Goal: Information Seeking & Learning: Find specific page/section

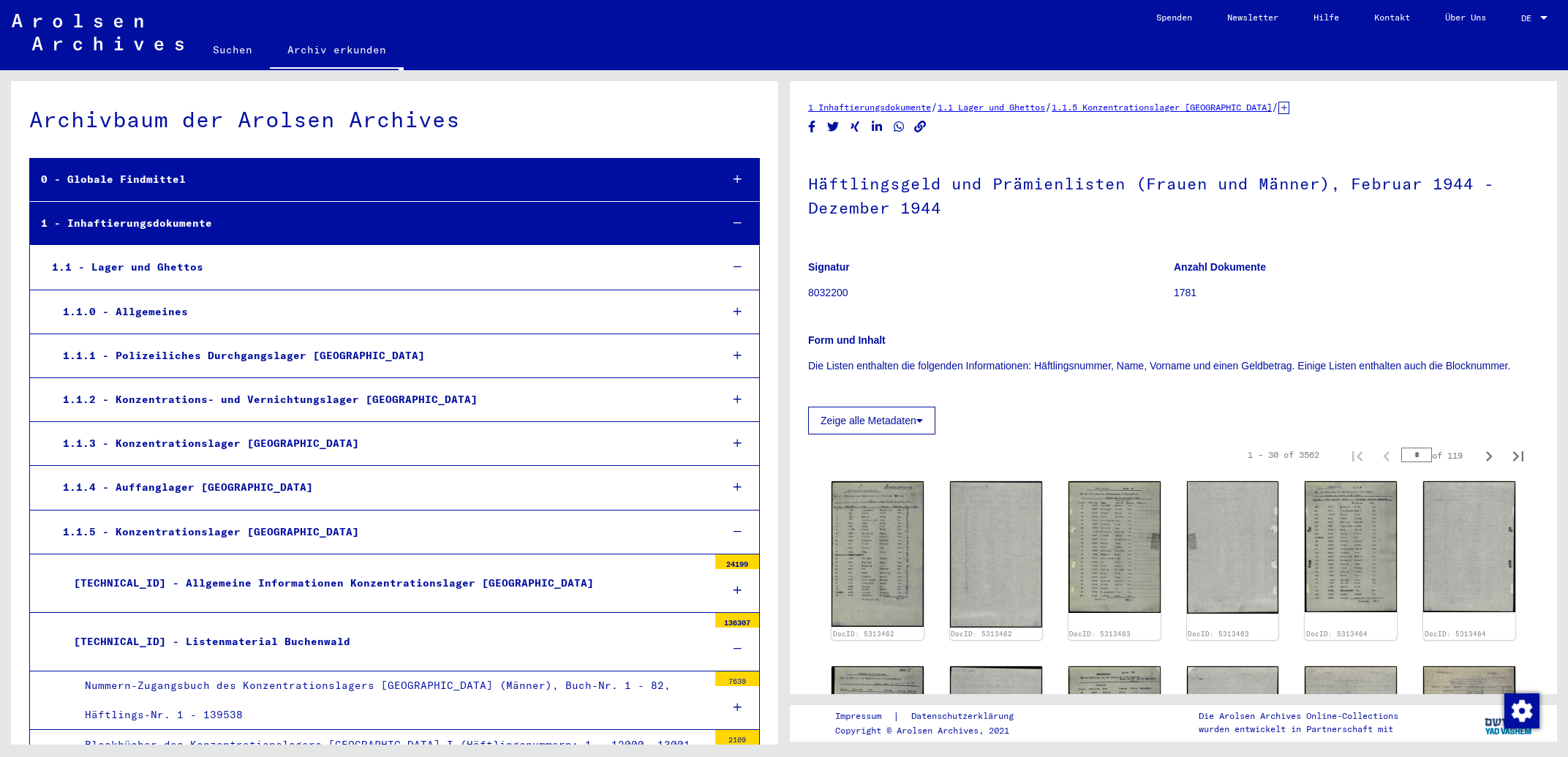
scroll to position [236, 0]
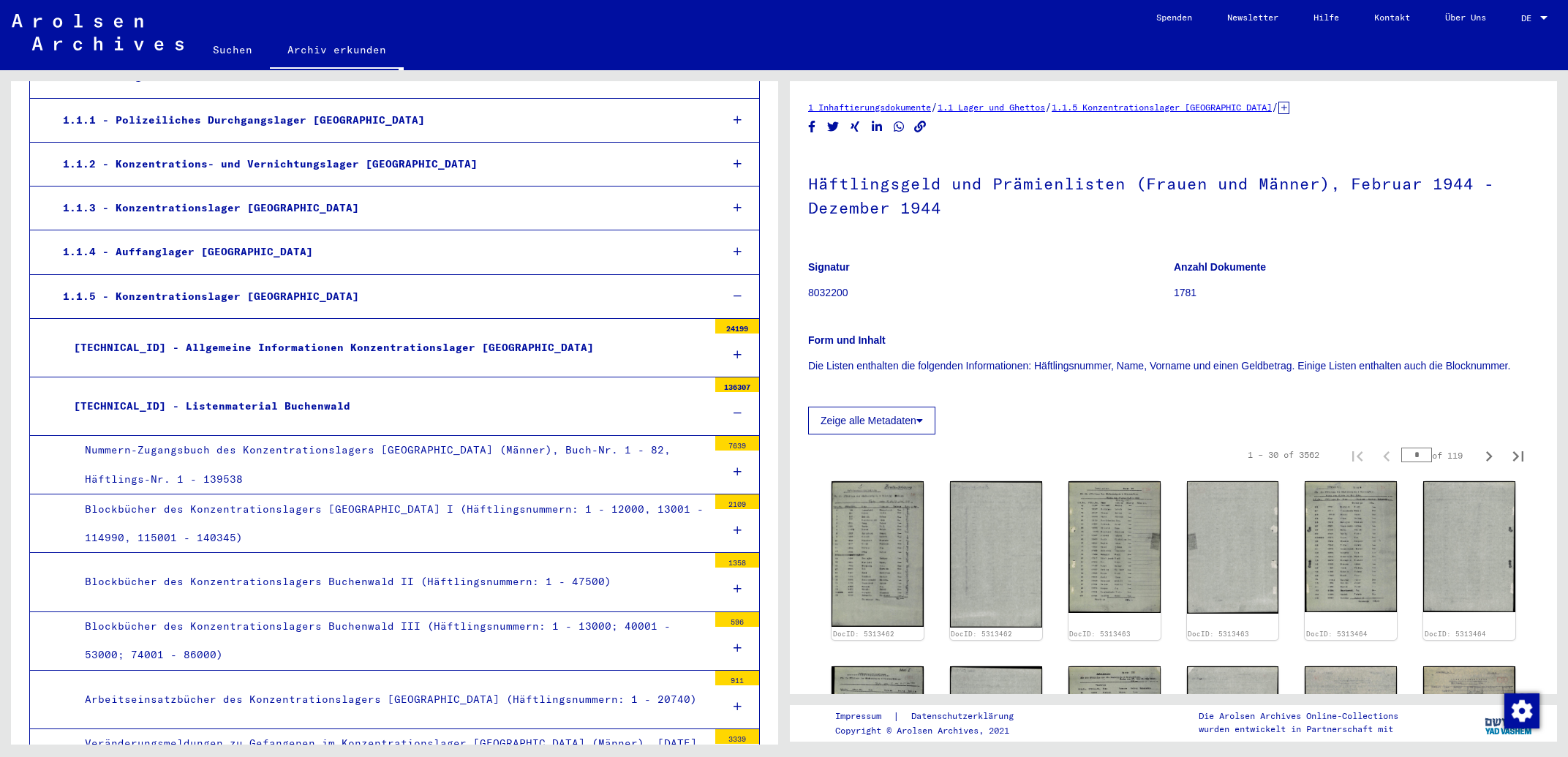
click at [283, 514] on div "Blockbücher des Konzentrationslagers [GEOGRAPHIC_DATA] I (Häftlingsnummern: 1 -…" at bounding box center [390, 524] width 634 height 57
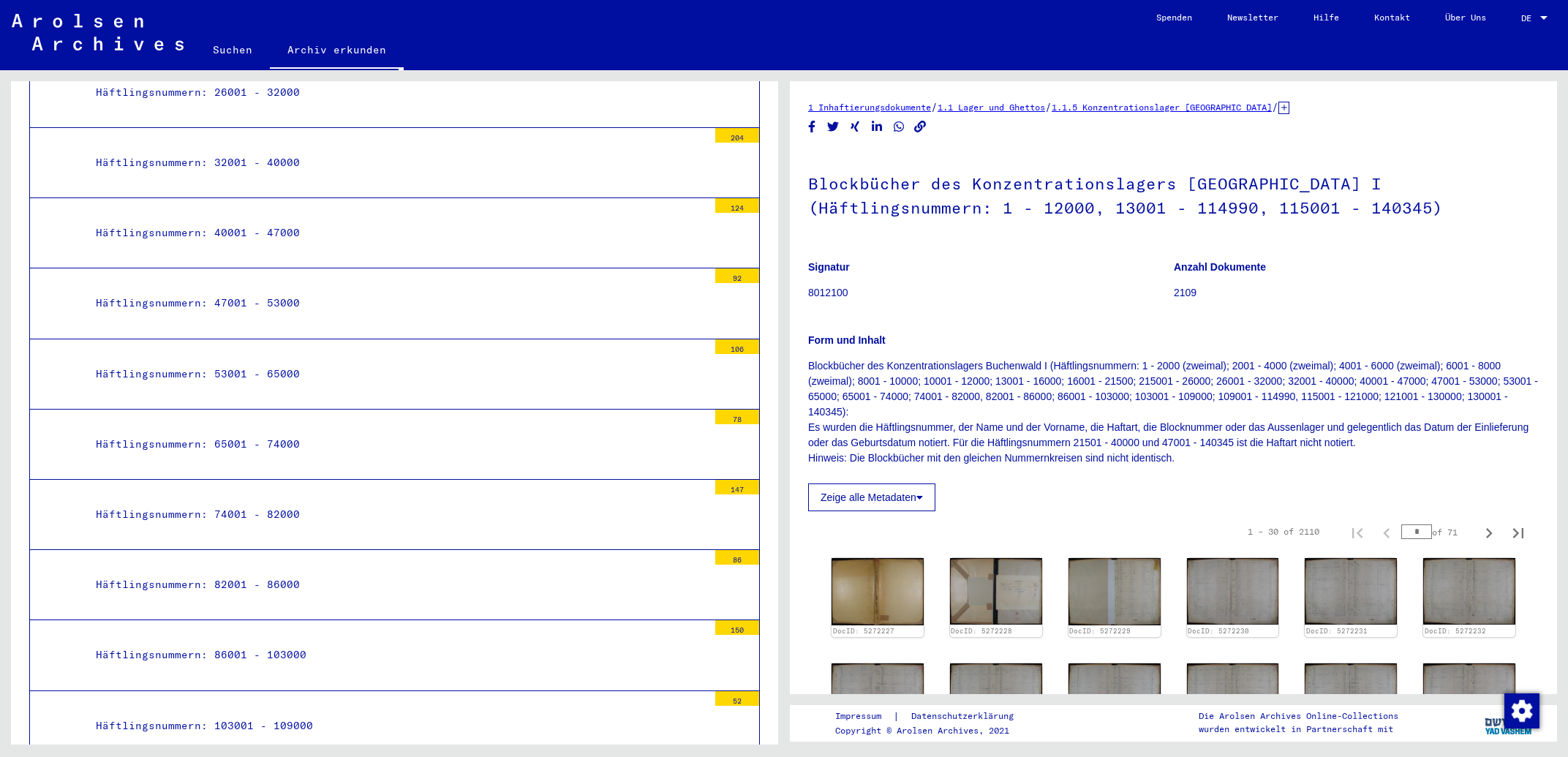
scroll to position [1568, 0]
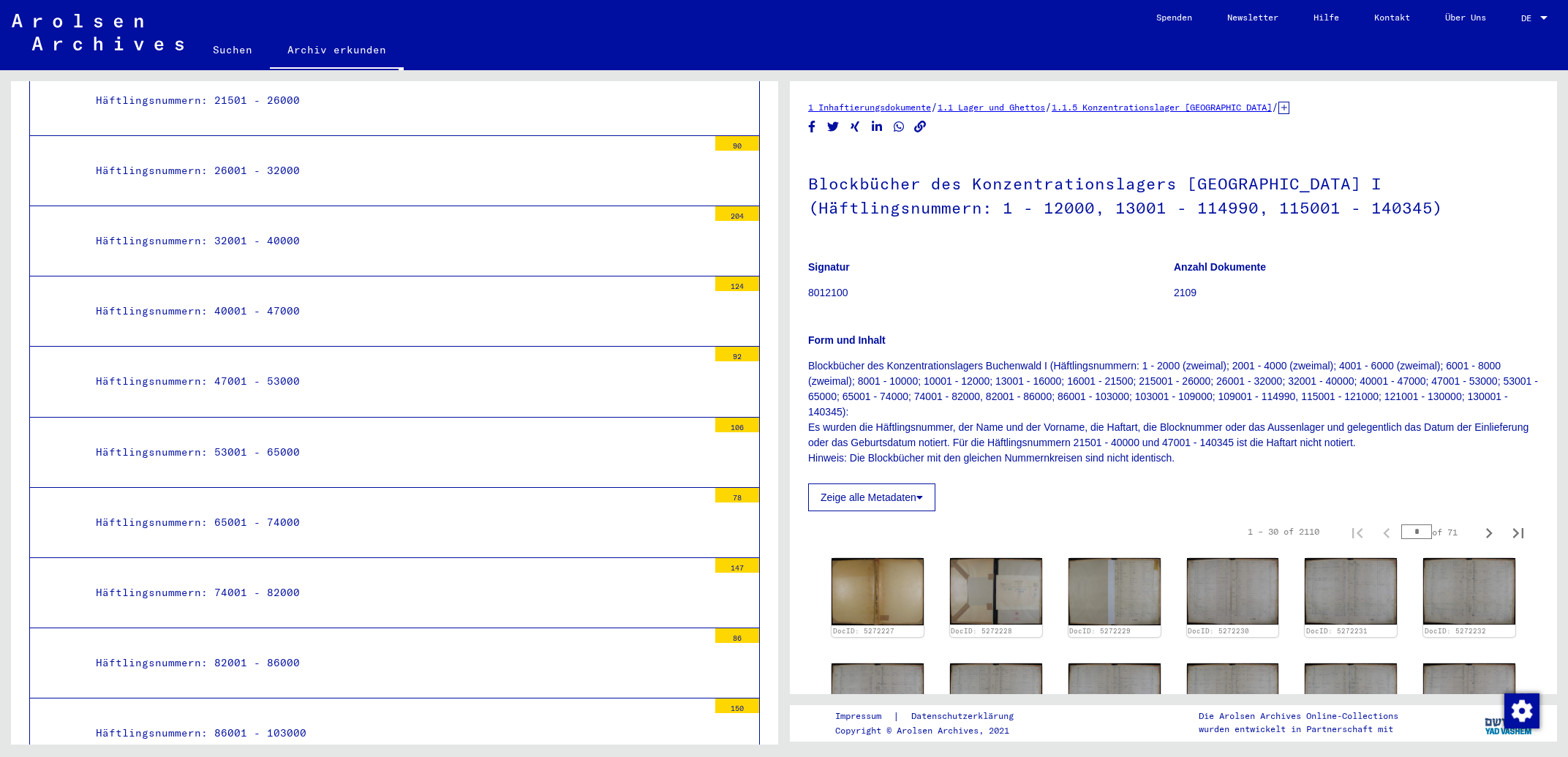
click at [261, 227] on div "Häftlingsnummern: 32001 - 40000" at bounding box center [396, 241] width 623 height 29
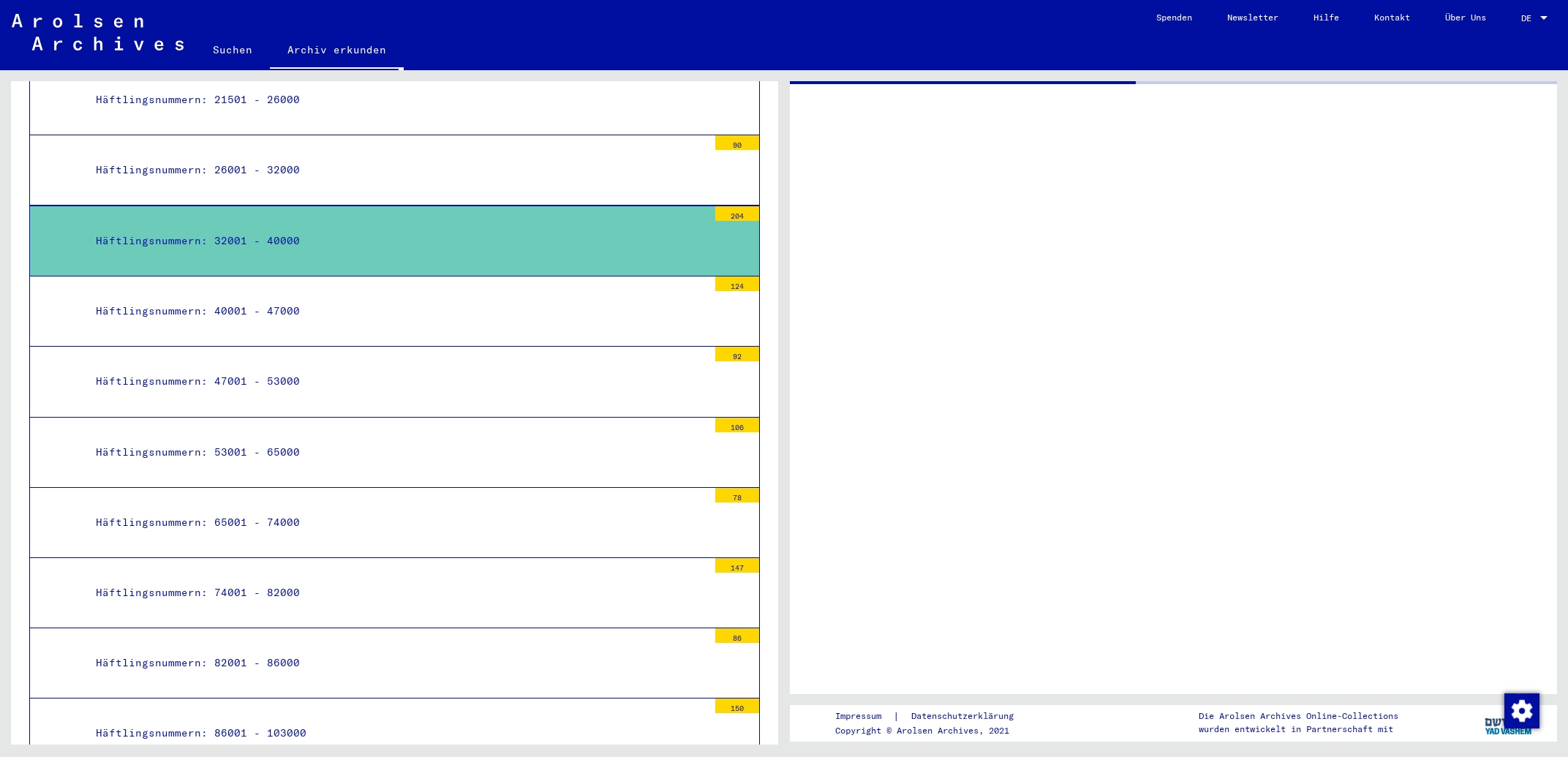
scroll to position [1567, 0]
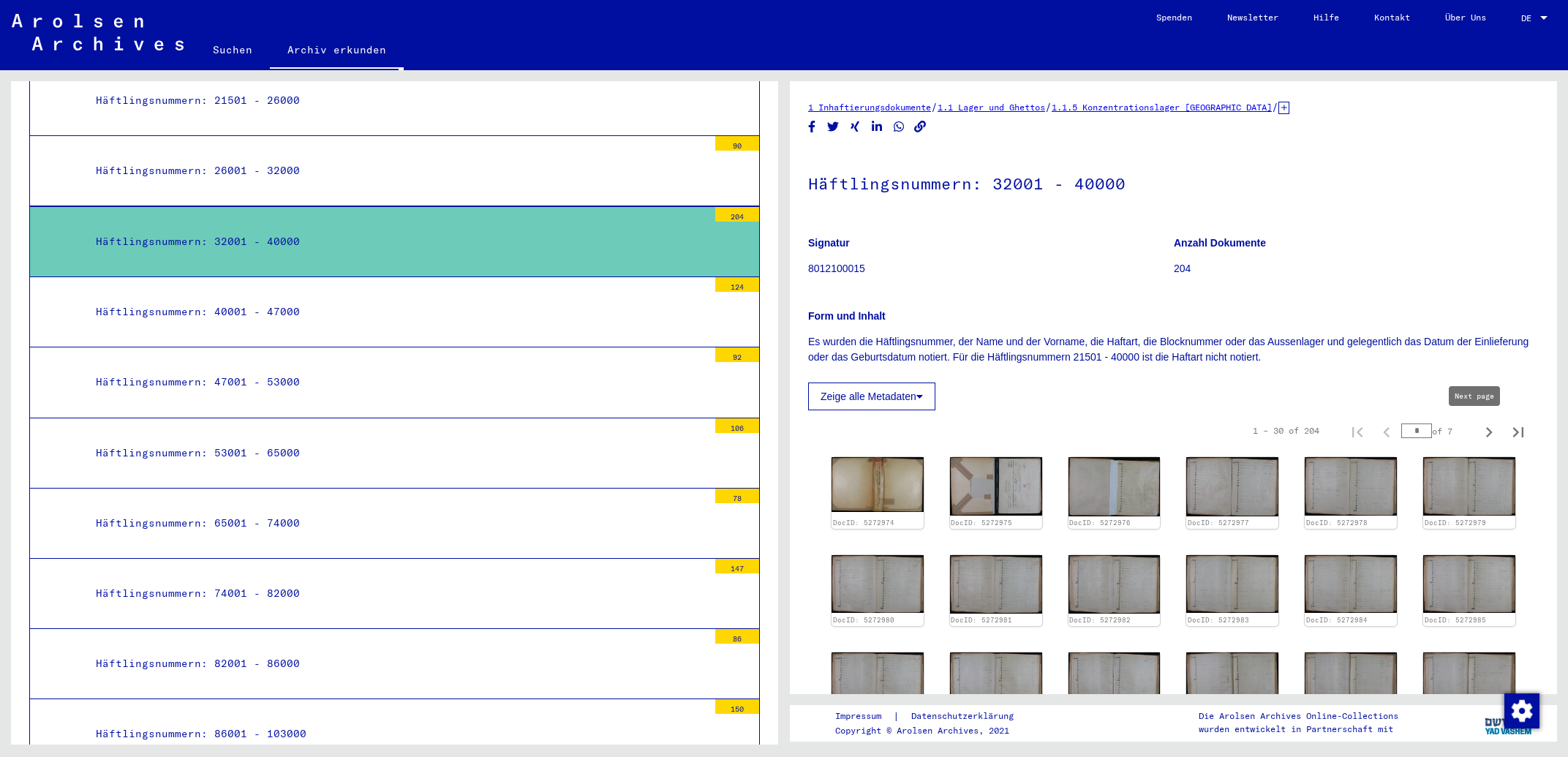
click at [1481, 433] on icon "Next page" at bounding box center [1489, 432] width 20 height 20
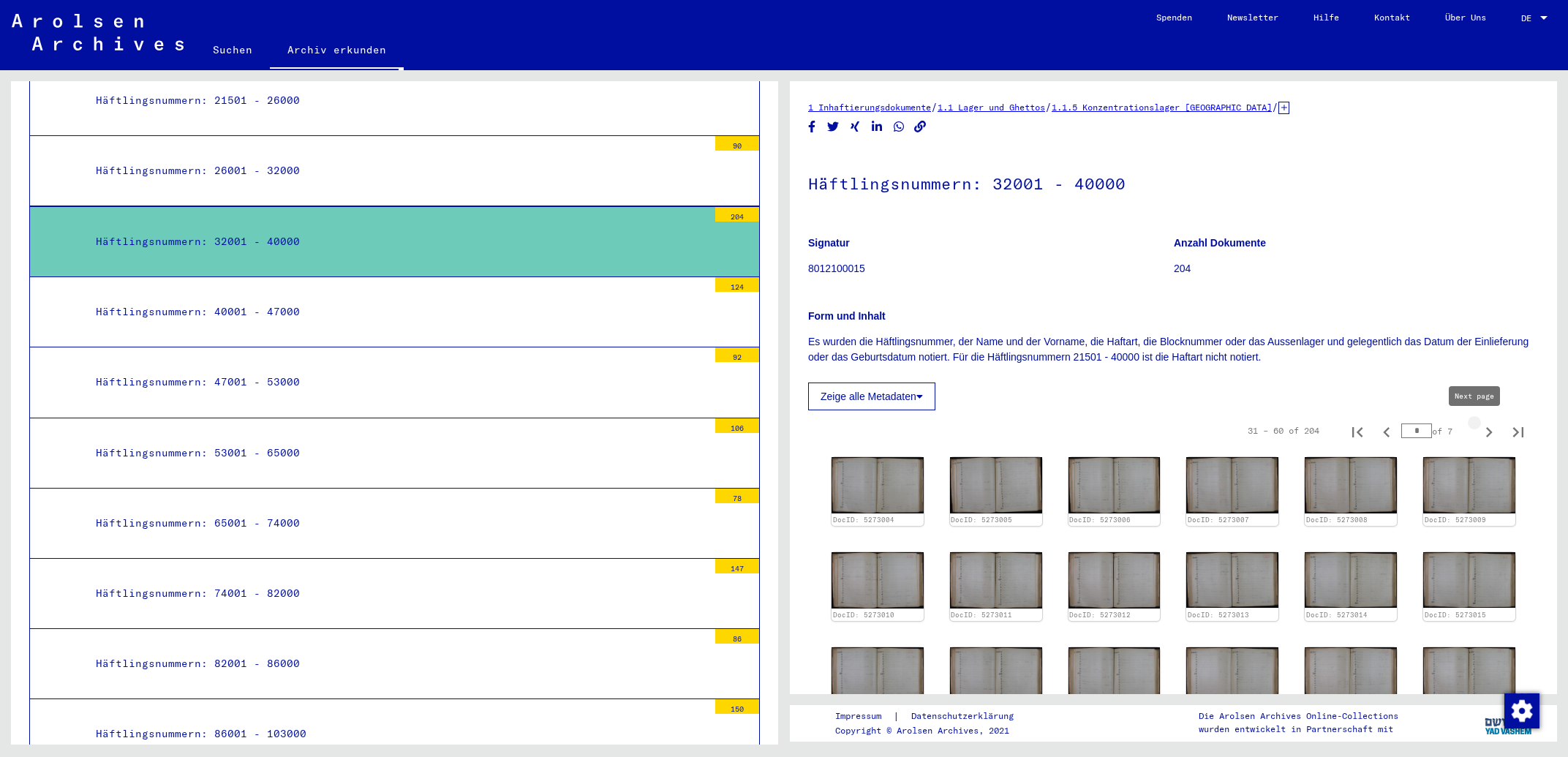
type input "*"
click at [1481, 433] on icon "Next page" at bounding box center [1489, 432] width 20 height 20
type input "*"
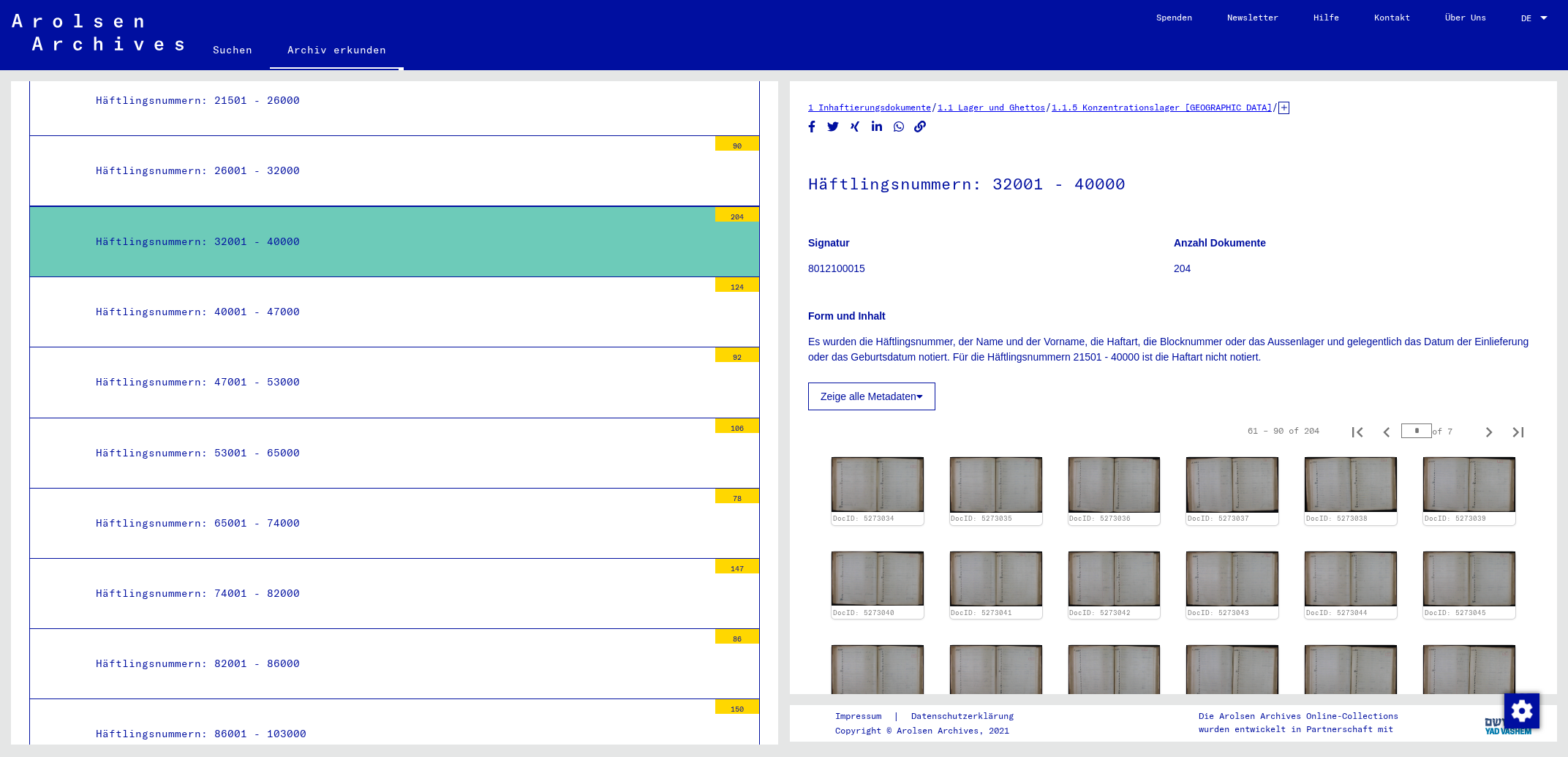
click at [1481, 433] on icon "Next page" at bounding box center [1489, 432] width 20 height 20
type input "*"
click at [995, 565] on img at bounding box center [996, 577] width 97 height 57
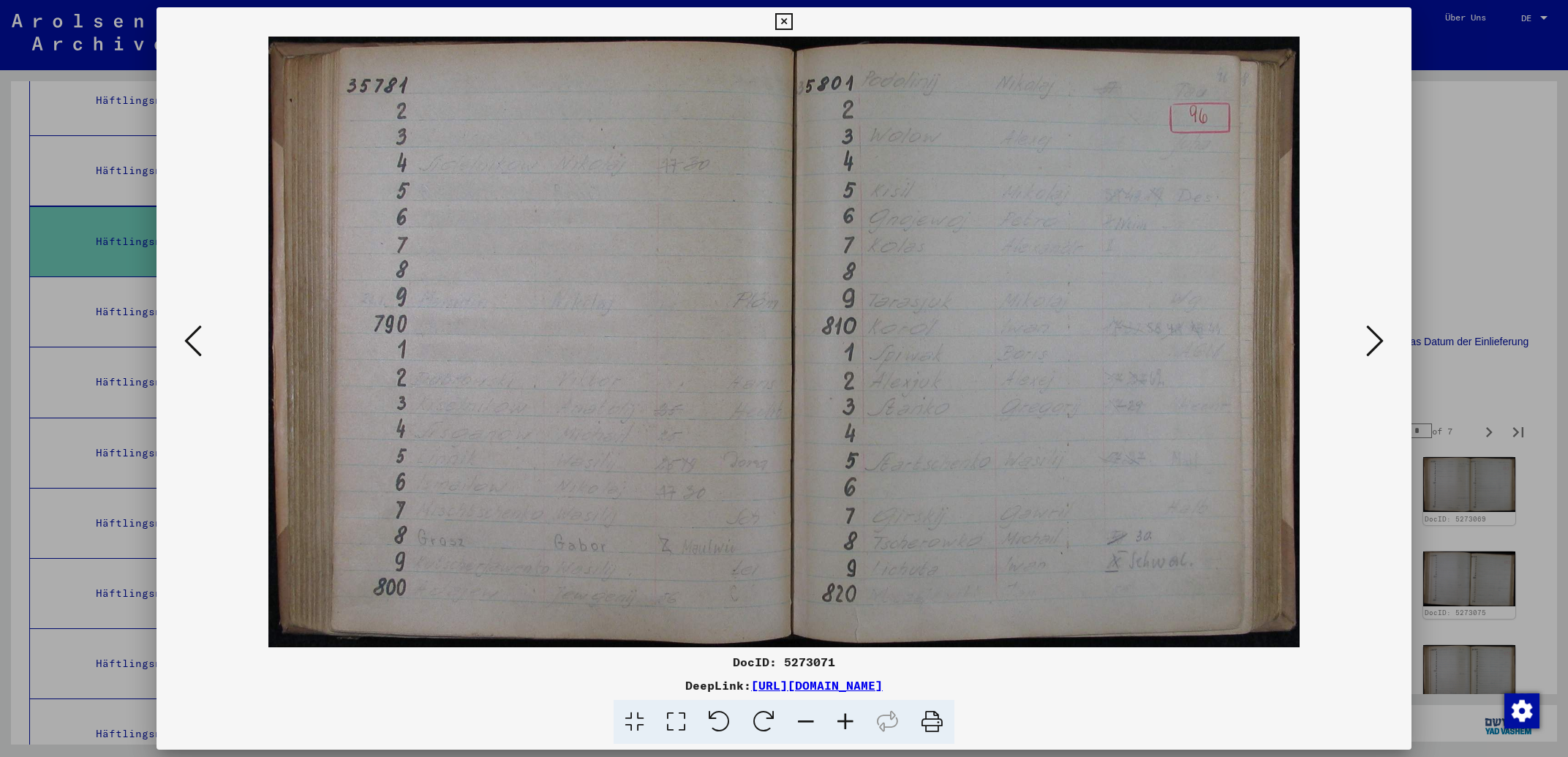
click at [792, 23] on icon at bounding box center [784, 22] width 17 height 18
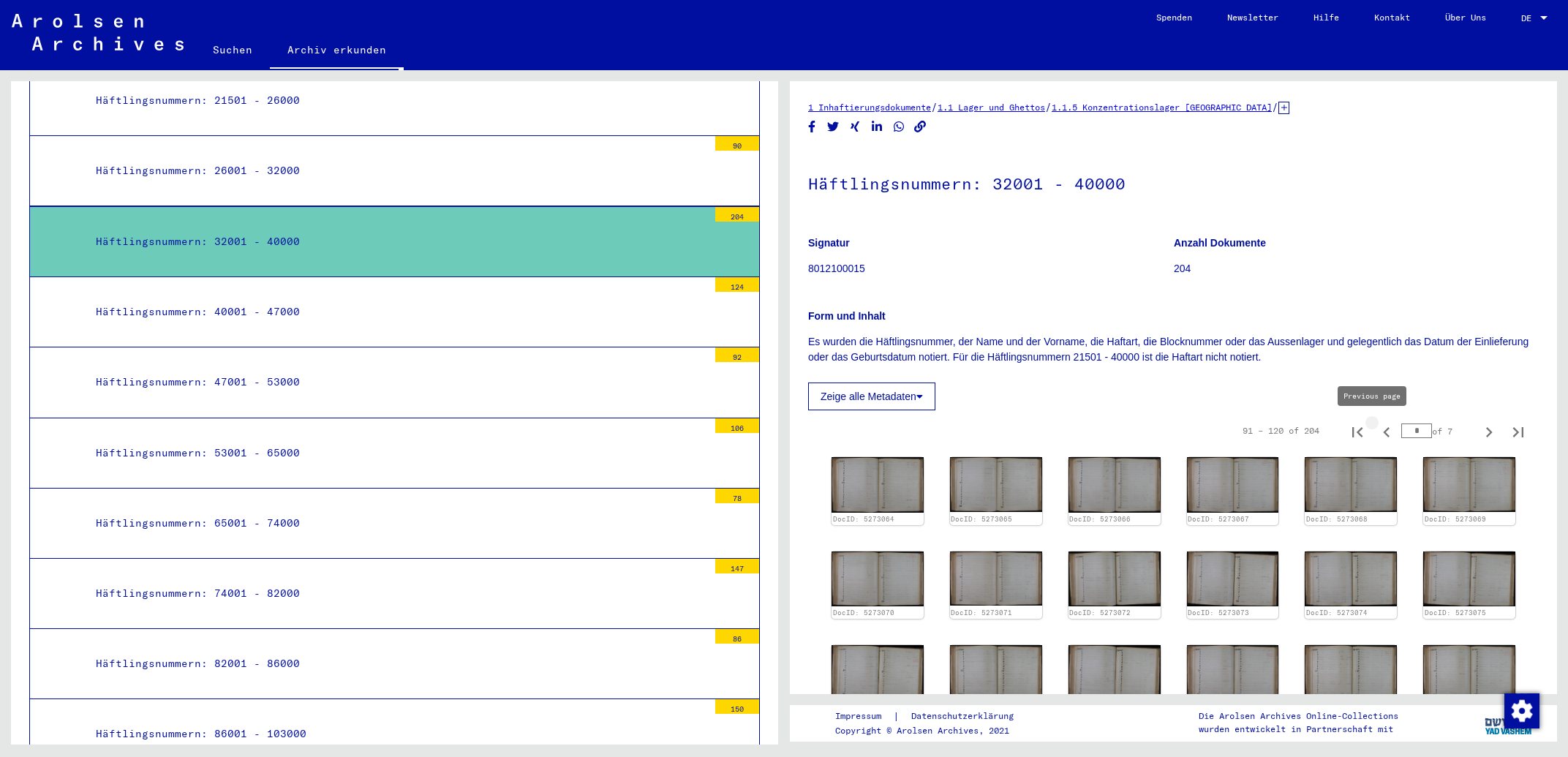
click at [1383, 434] on icon "Previous page" at bounding box center [1387, 432] width 7 height 10
type input "*"
click at [1383, 434] on icon "Previous page" at bounding box center [1387, 432] width 7 height 10
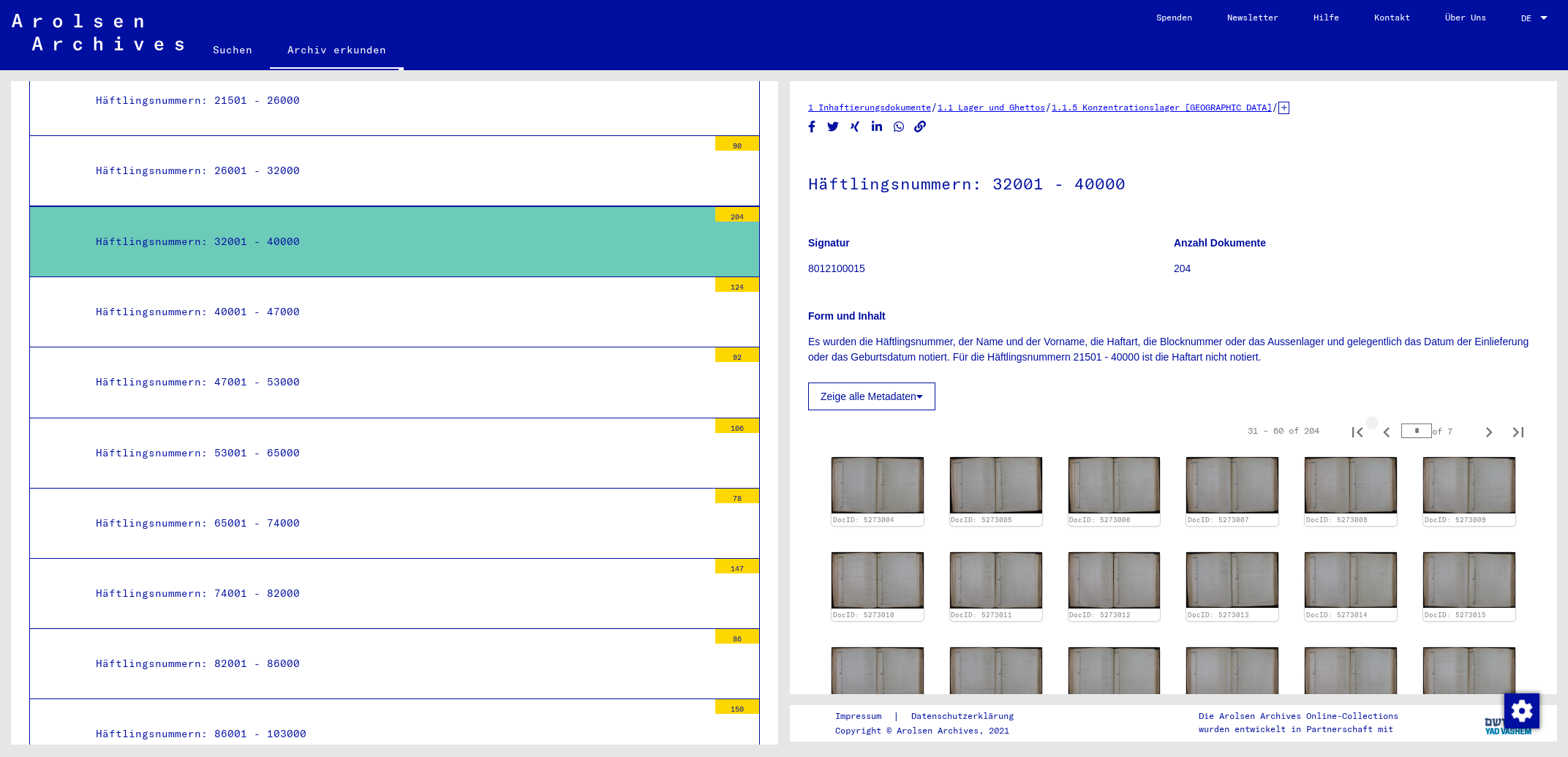
type input "*"
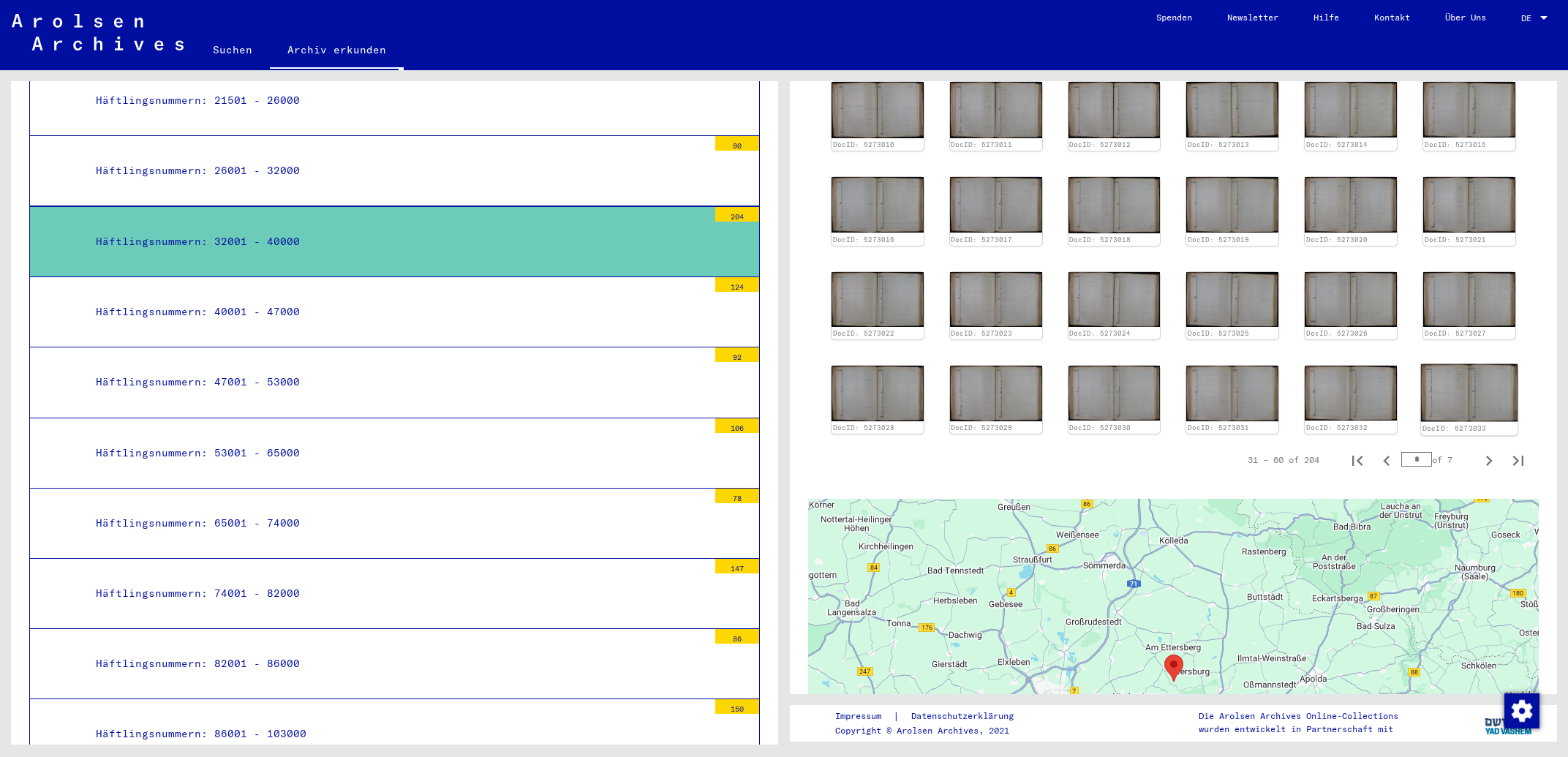
click at [1473, 388] on img at bounding box center [1469, 393] width 97 height 58
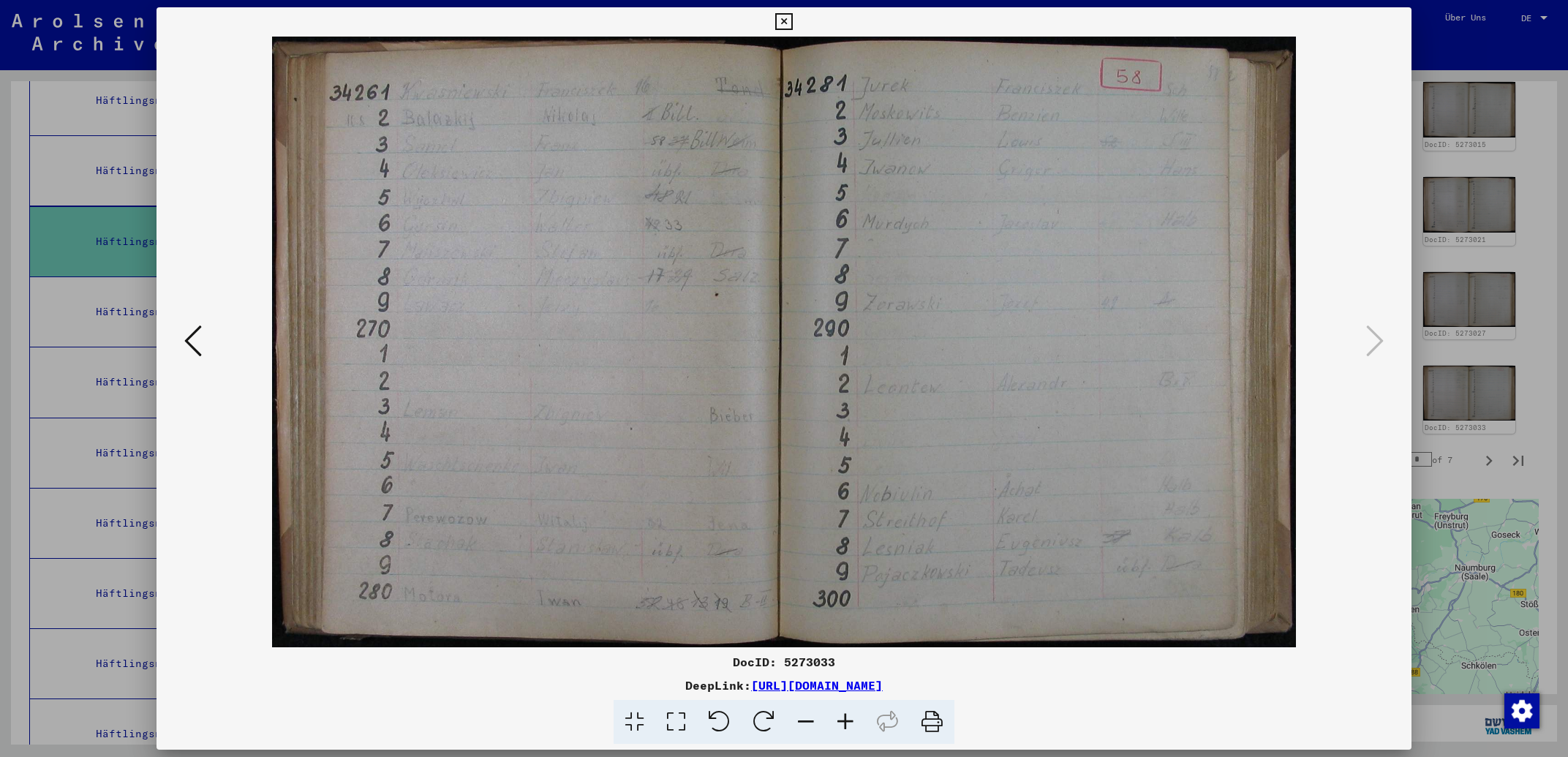
click at [792, 22] on icon at bounding box center [784, 22] width 17 height 18
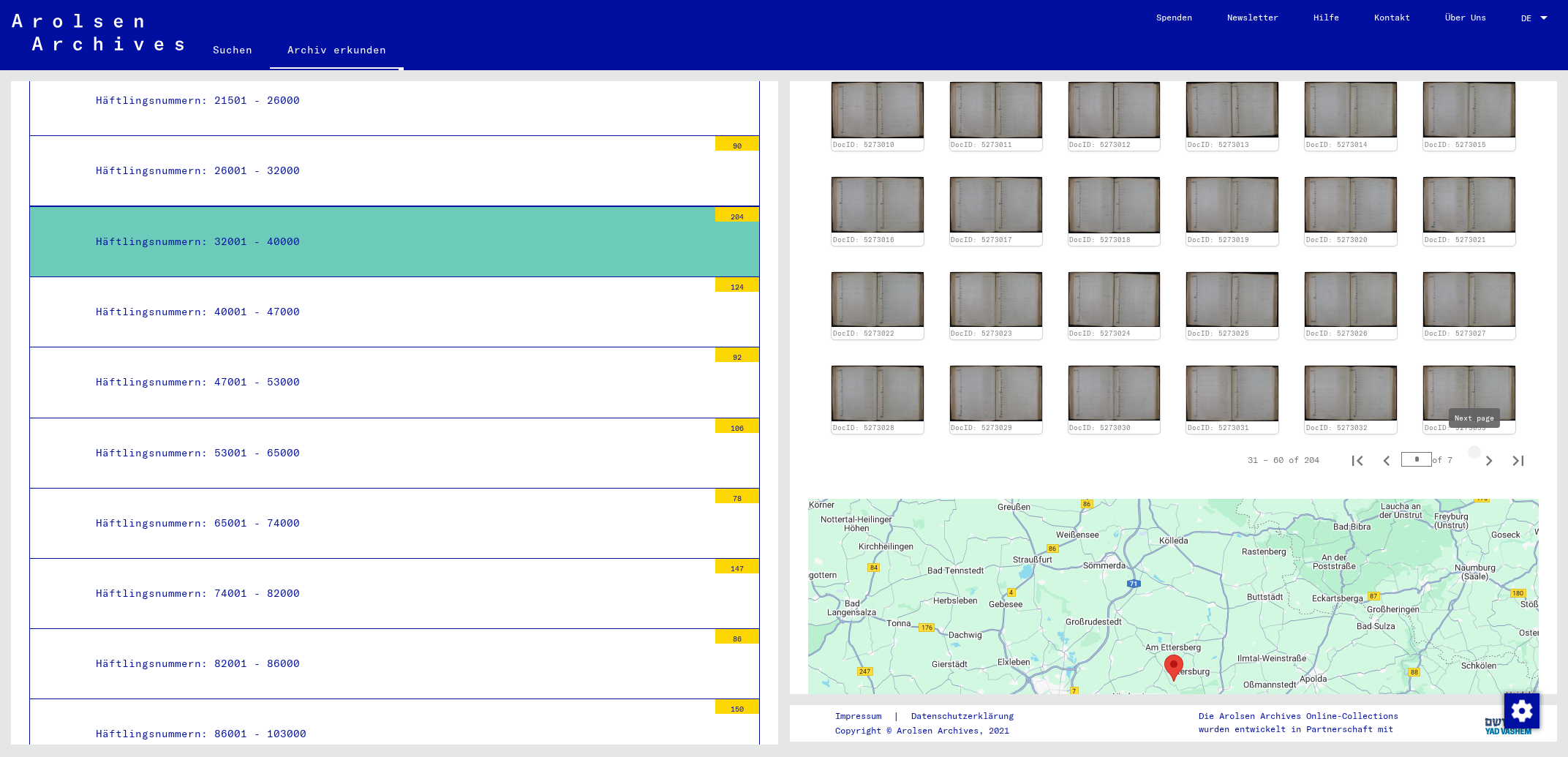
click at [1479, 456] on icon "Next page" at bounding box center [1489, 461] width 20 height 20
type input "*"
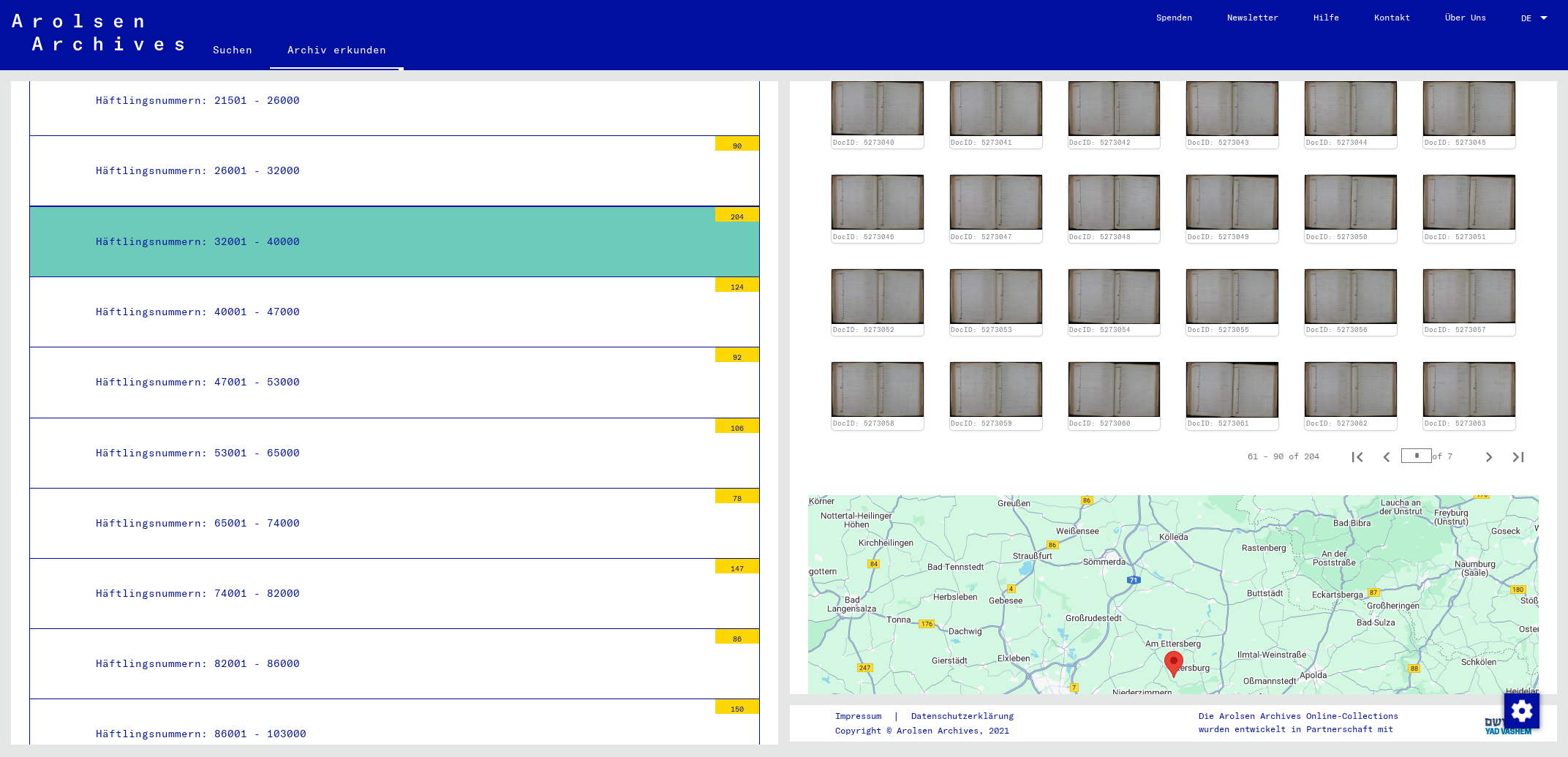
scroll to position [156, 0]
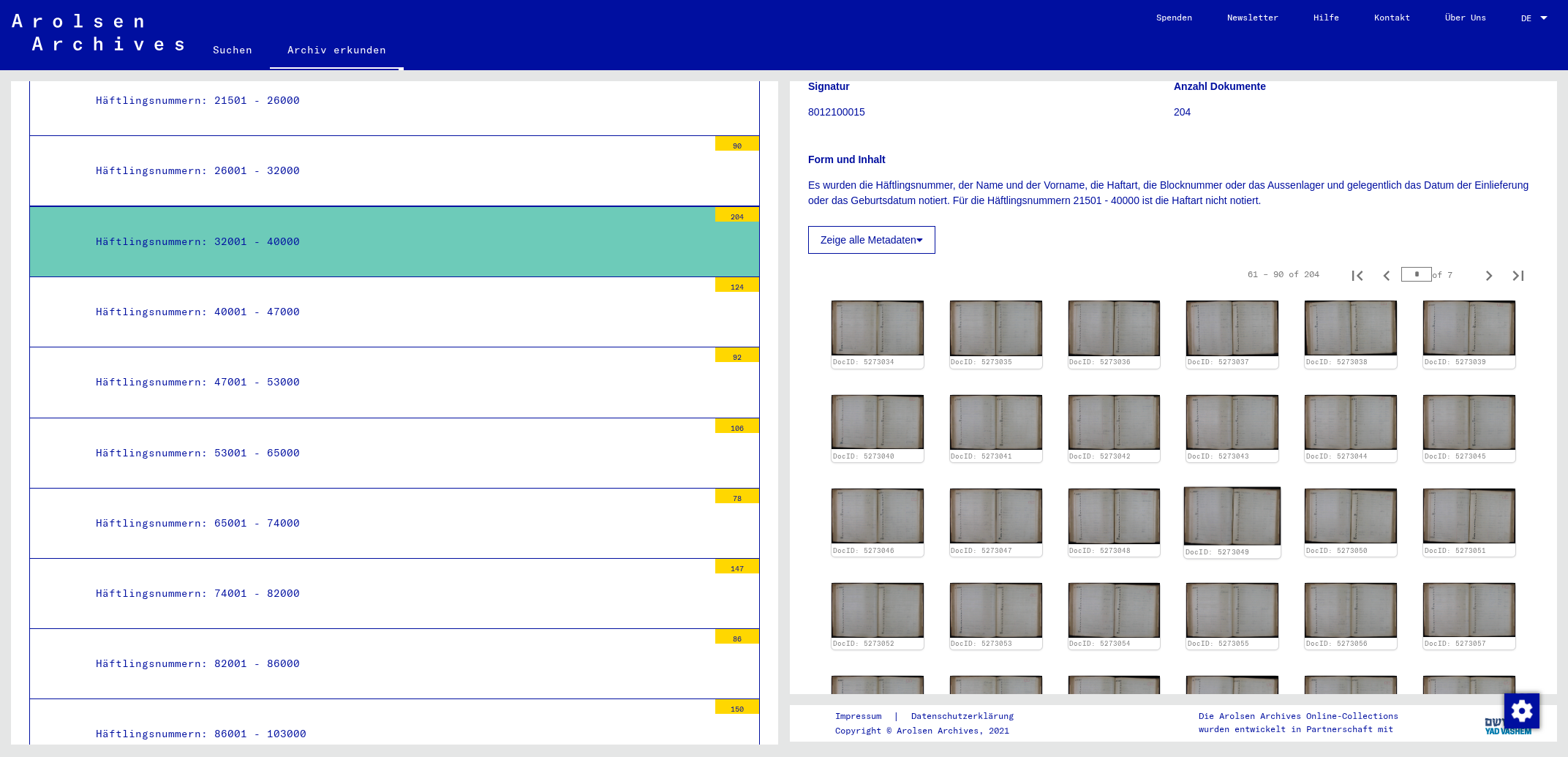
click at [1245, 528] on img at bounding box center [1232, 515] width 97 height 58
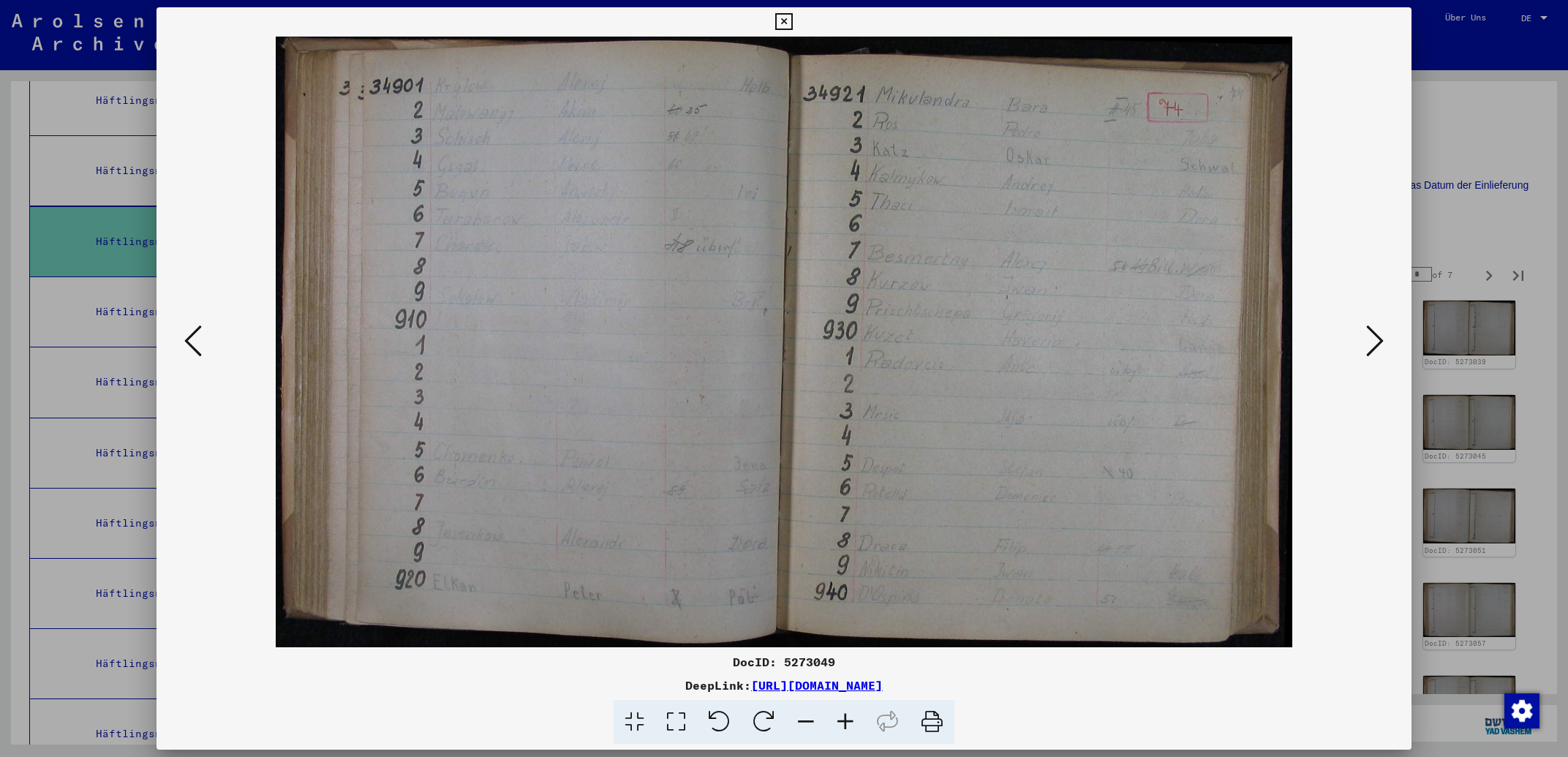
click at [1372, 334] on icon at bounding box center [1375, 341] width 18 height 35
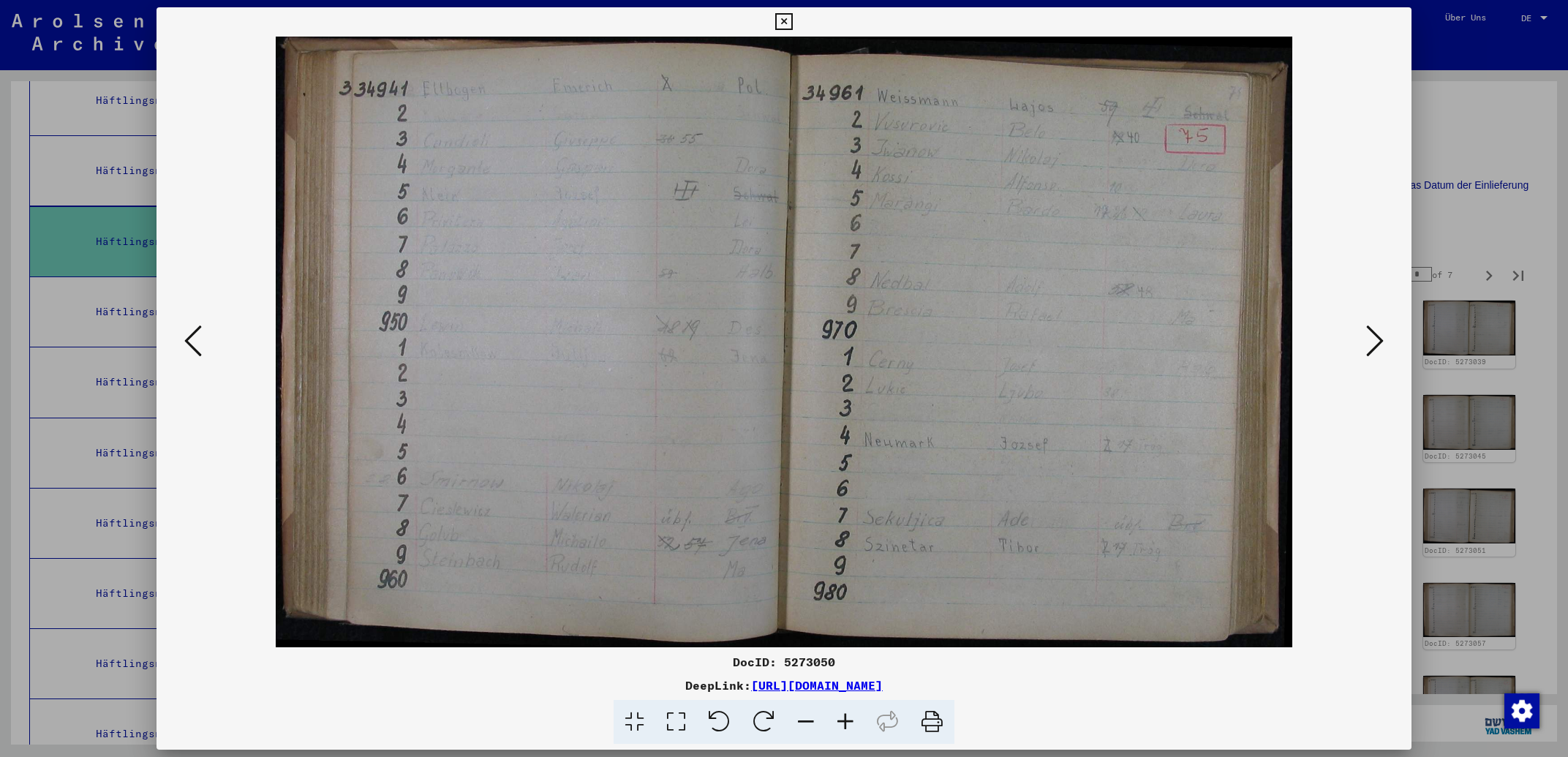
click at [1373, 334] on icon at bounding box center [1375, 341] width 18 height 35
click at [191, 335] on icon at bounding box center [193, 341] width 18 height 35
click at [792, 25] on icon at bounding box center [784, 22] width 17 height 18
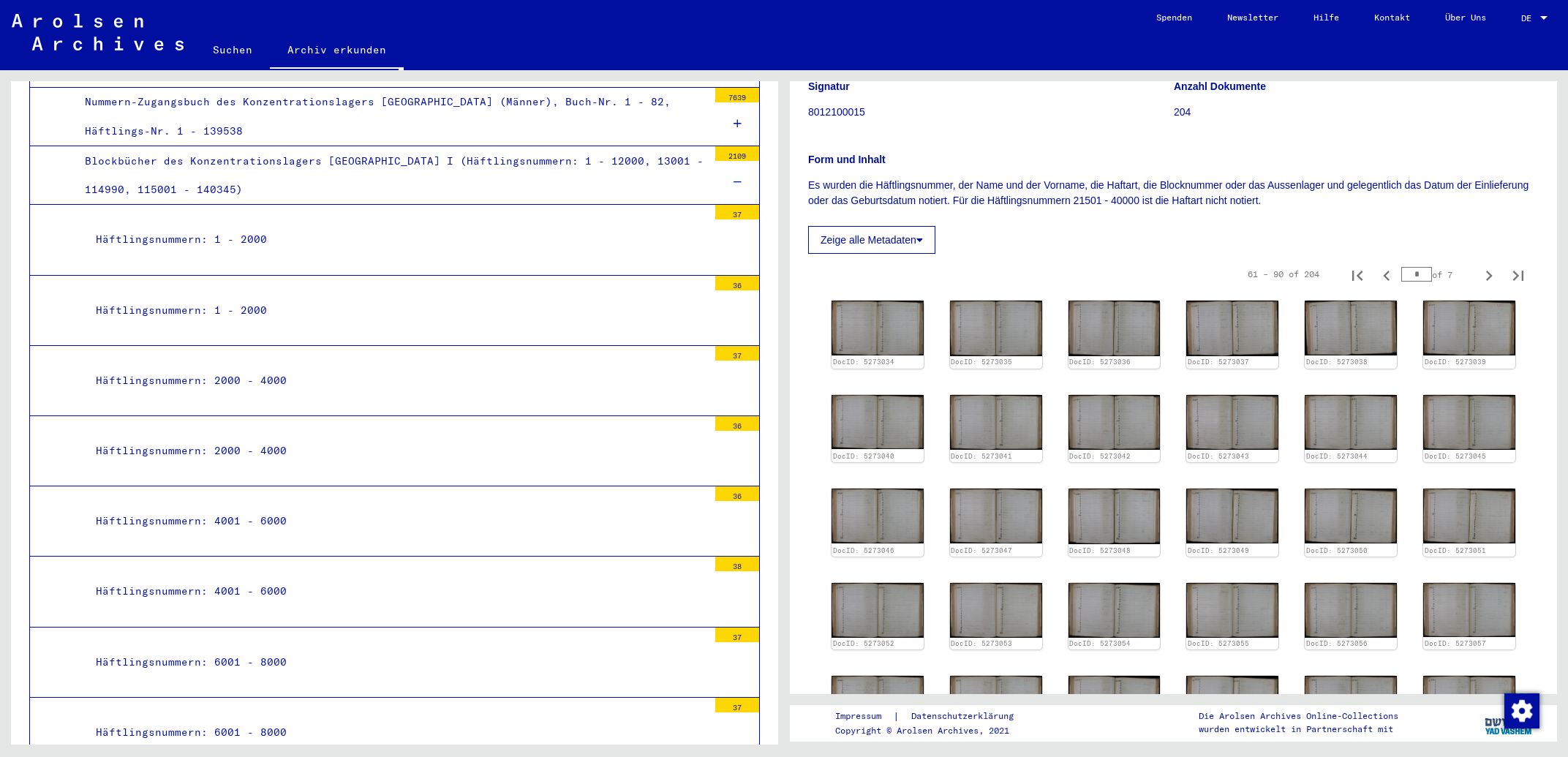
scroll to position [469, 0]
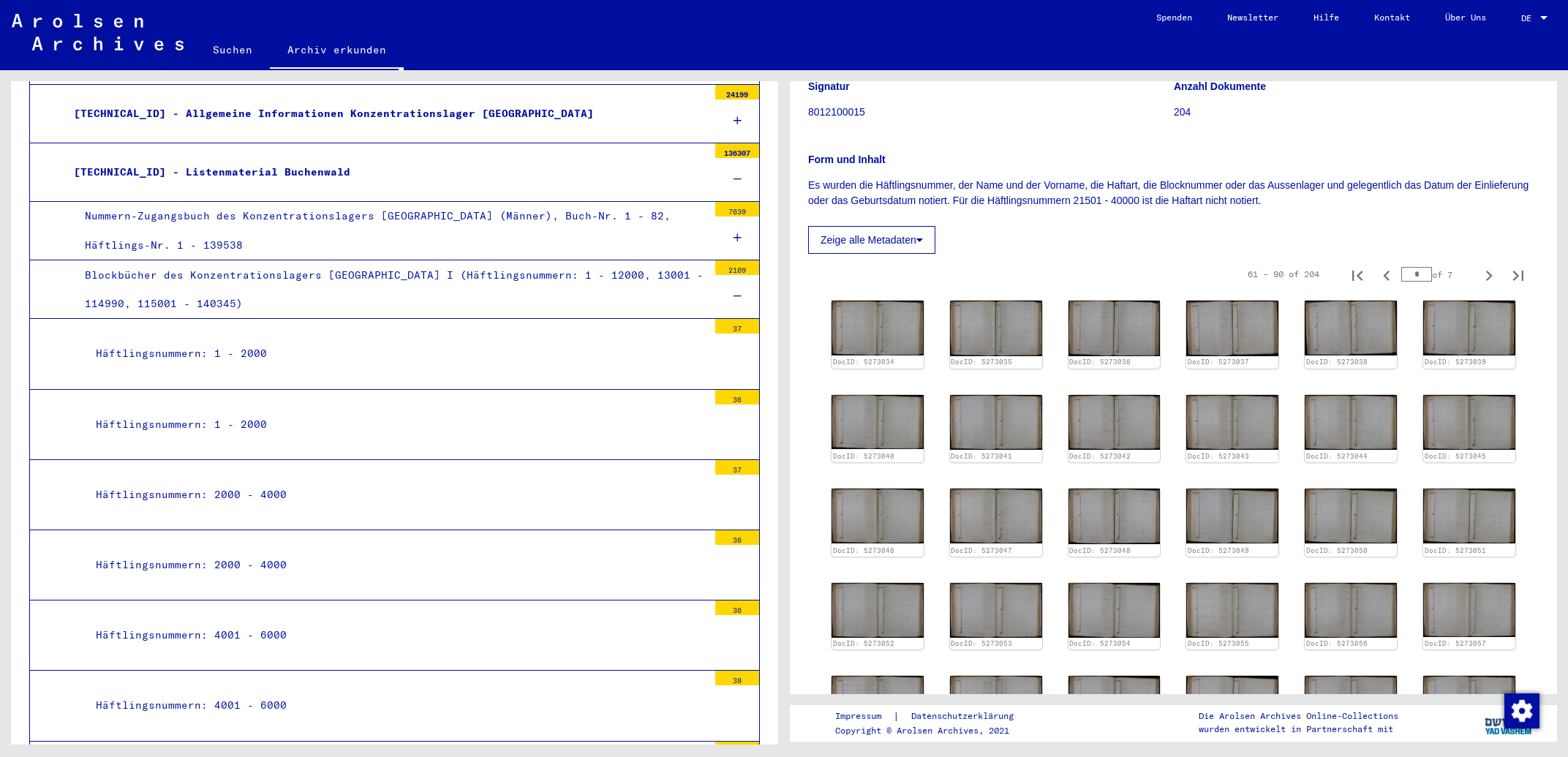
click at [721, 293] on div at bounding box center [737, 296] width 44 height 43
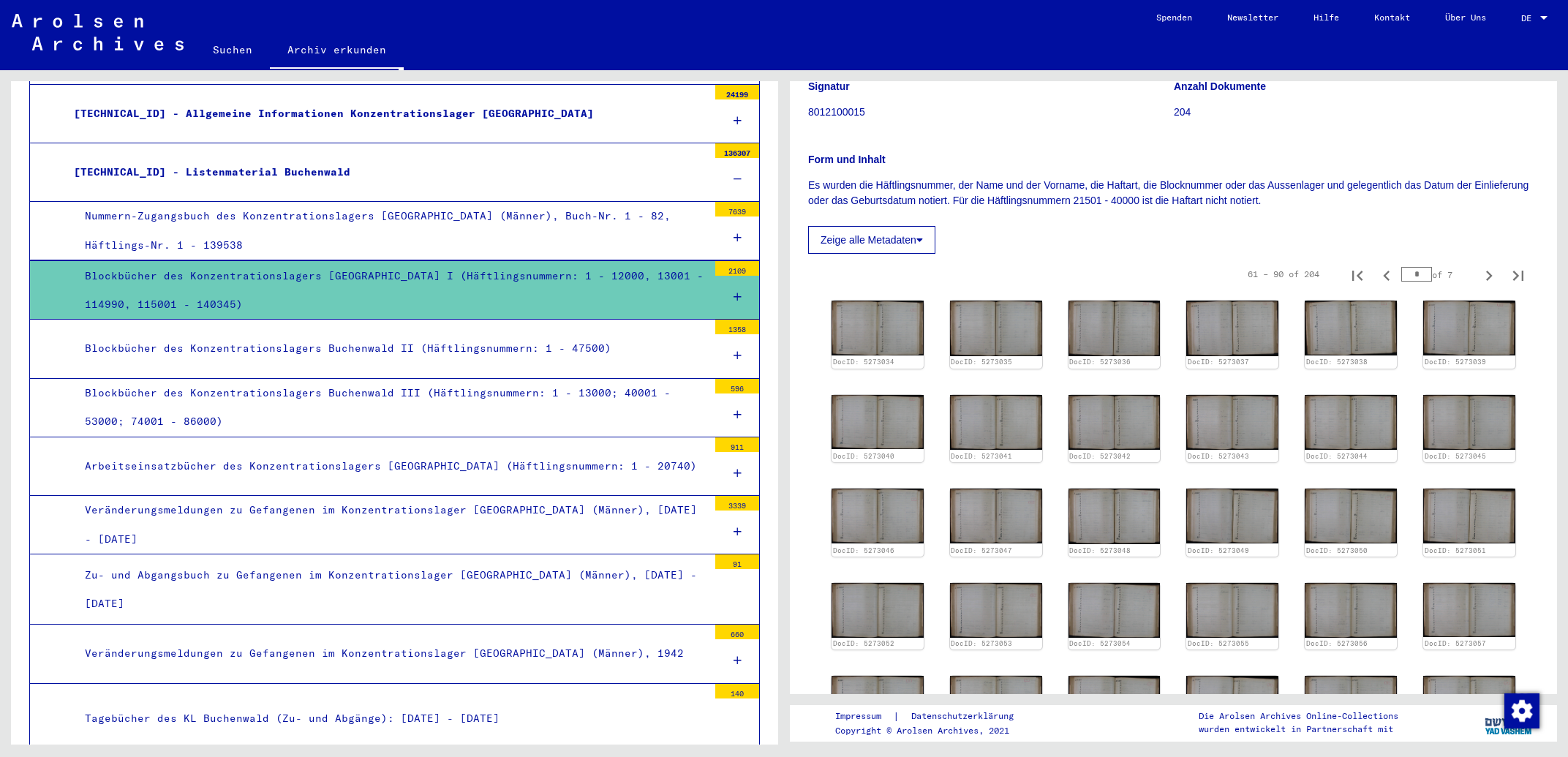
click at [734, 358] on icon at bounding box center [738, 355] width 8 height 10
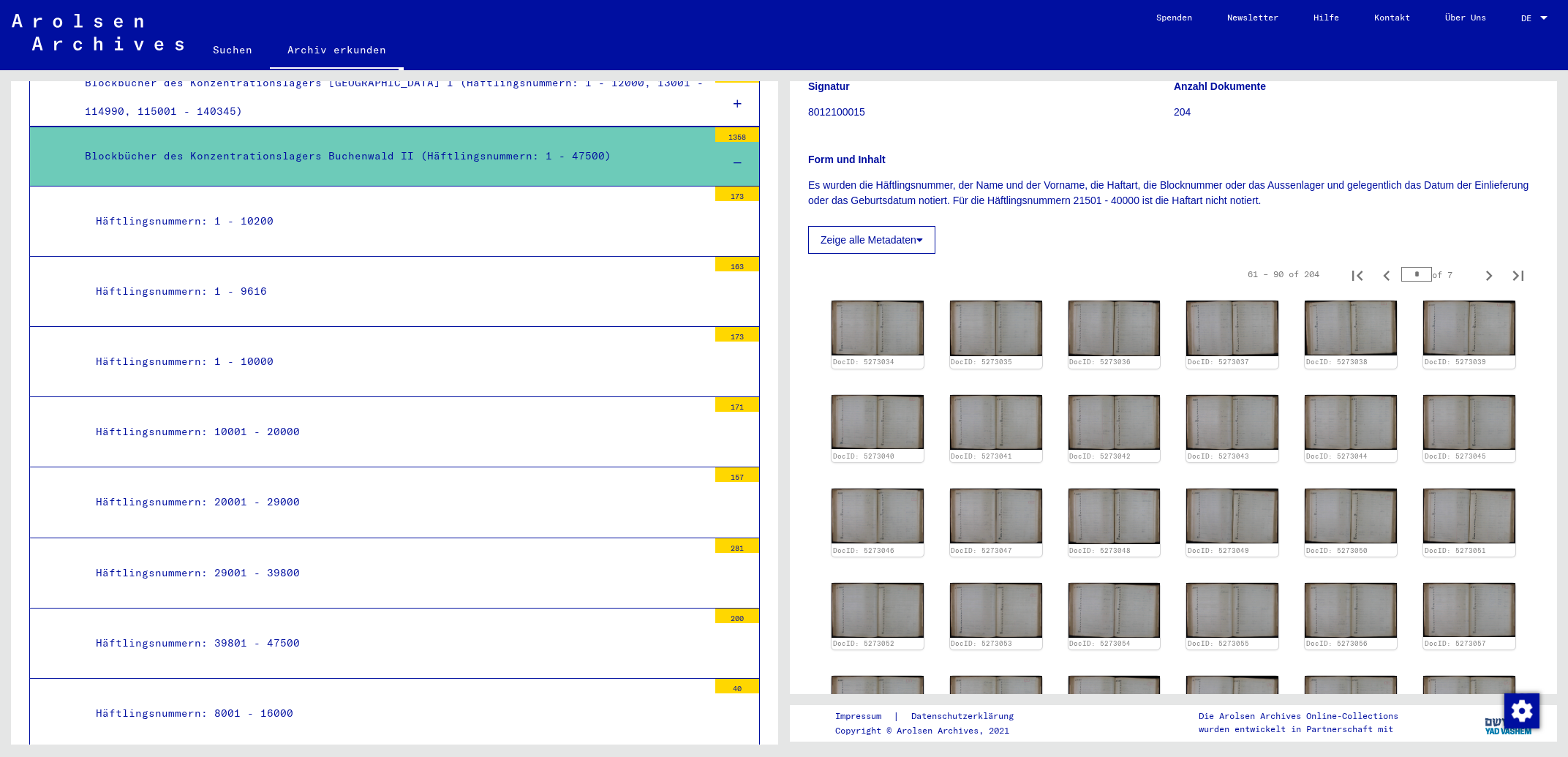
scroll to position [705, 0]
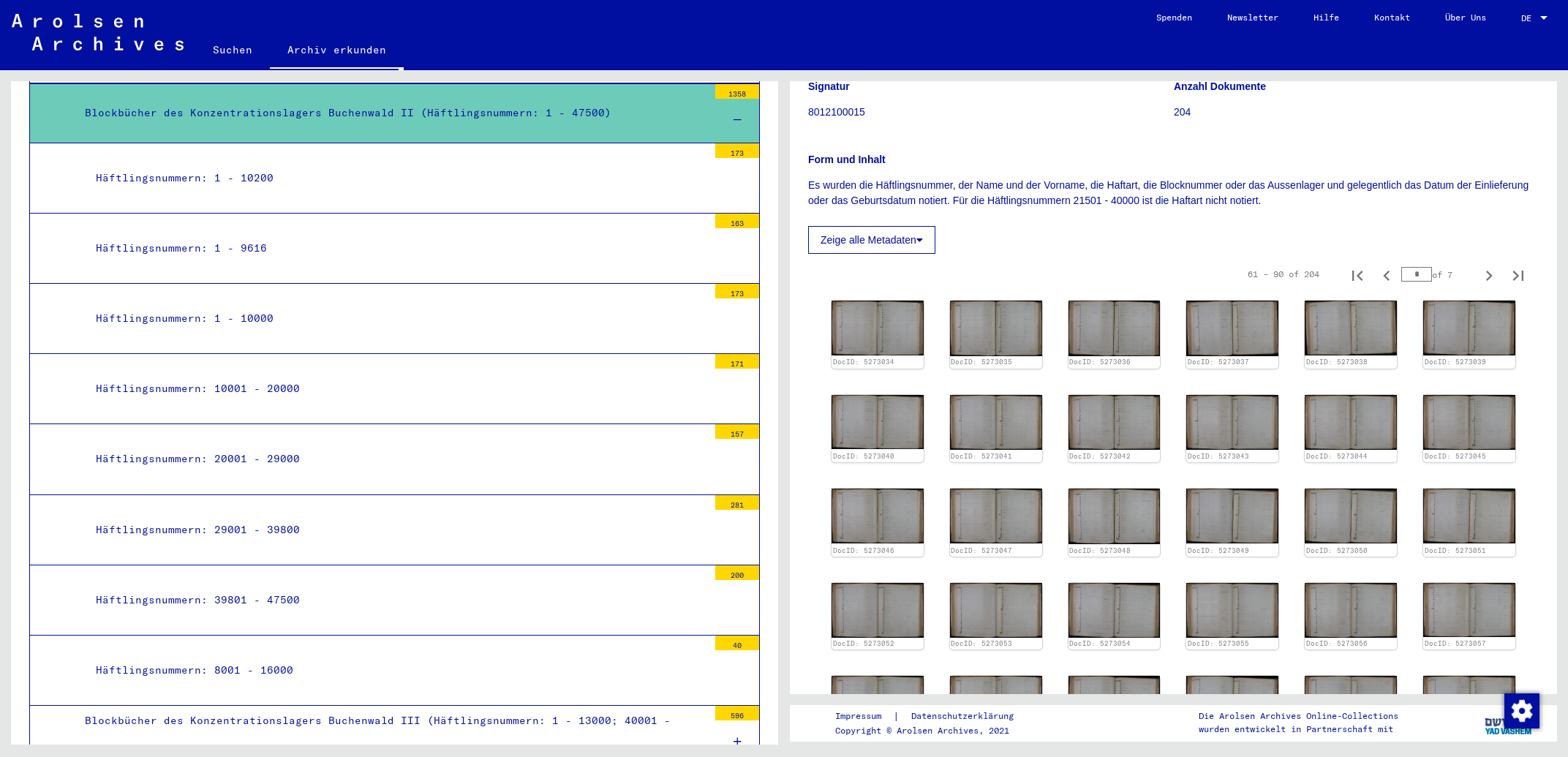
click at [259, 515] on div "Häftlingsnummern: 29001 - 39800" at bounding box center [396, 530] width 623 height 29
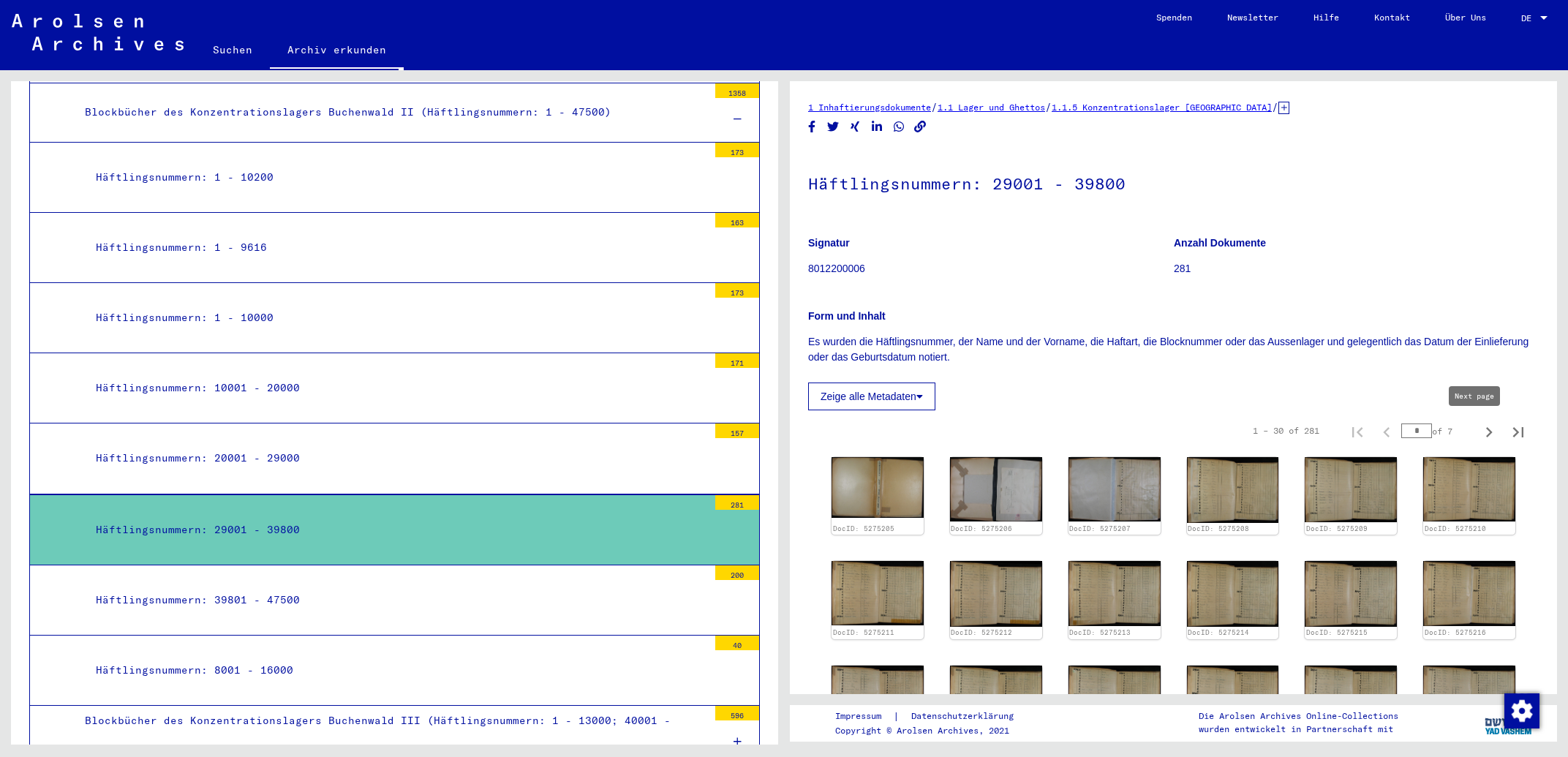
click at [1479, 428] on icon "Next page" at bounding box center [1489, 432] width 20 height 20
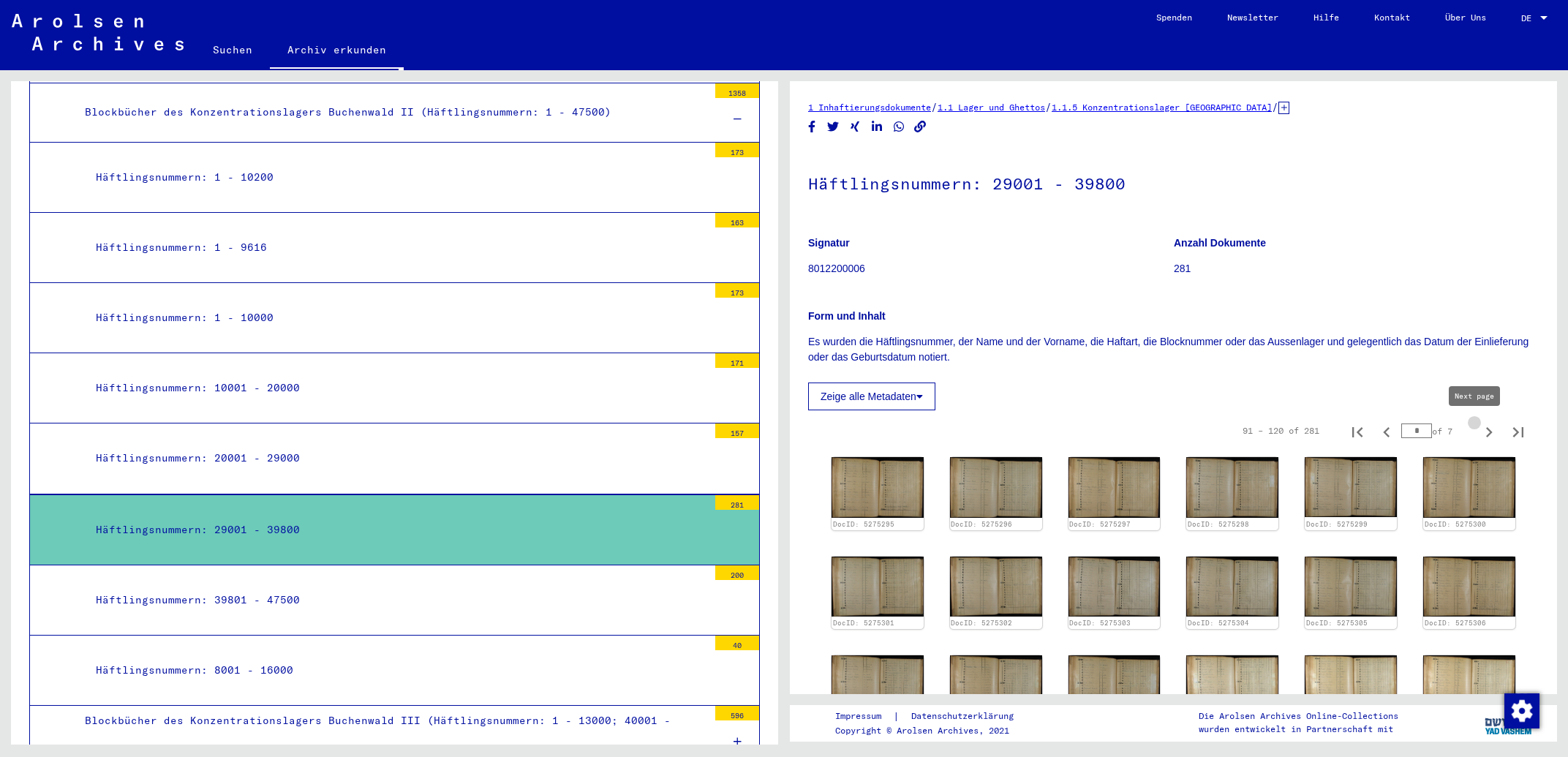
type input "*"
click at [1479, 428] on icon "Next page" at bounding box center [1489, 432] width 20 height 20
type input "*"
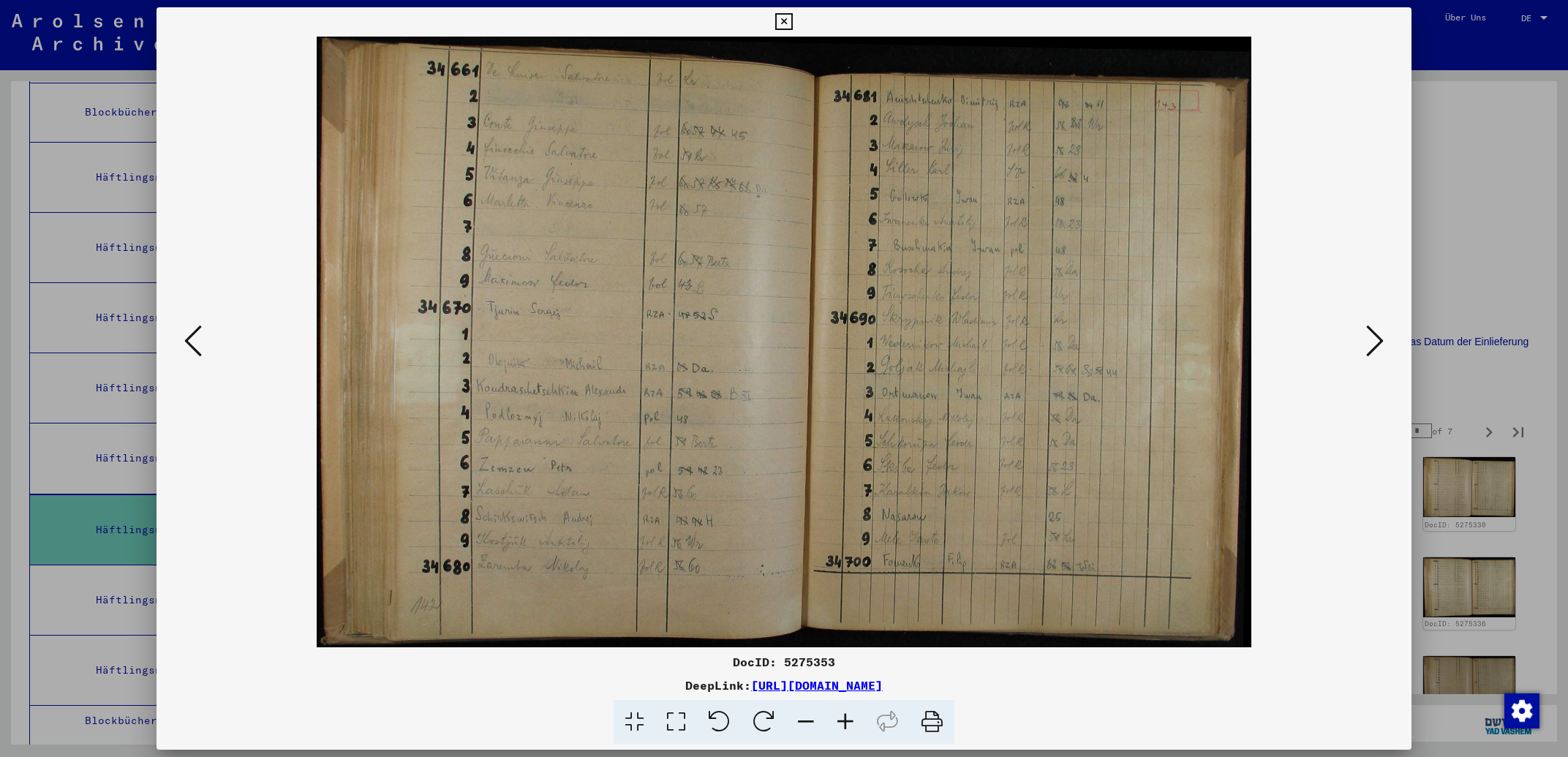
click at [792, 15] on icon at bounding box center [784, 22] width 17 height 18
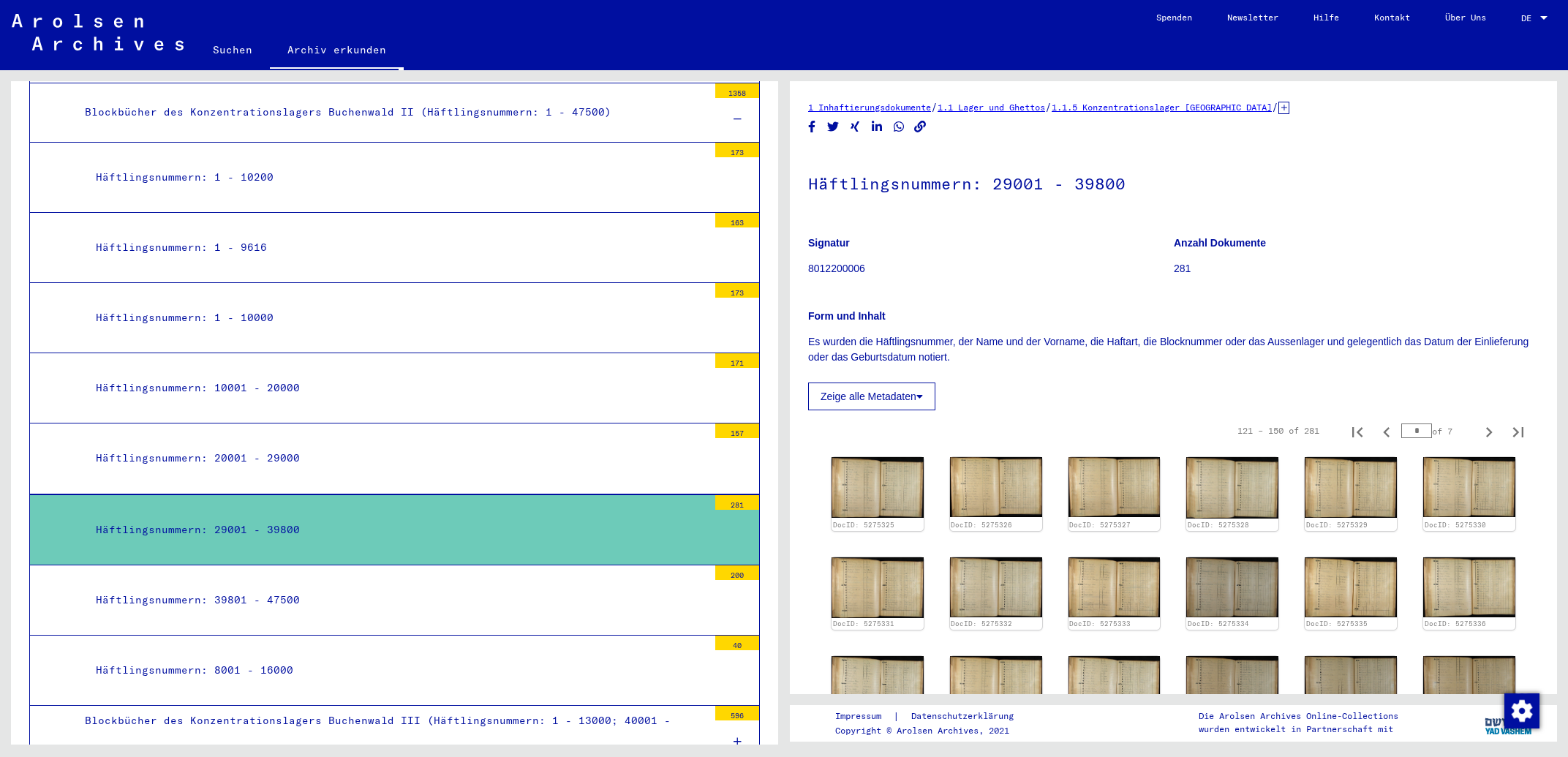
scroll to position [236, 0]
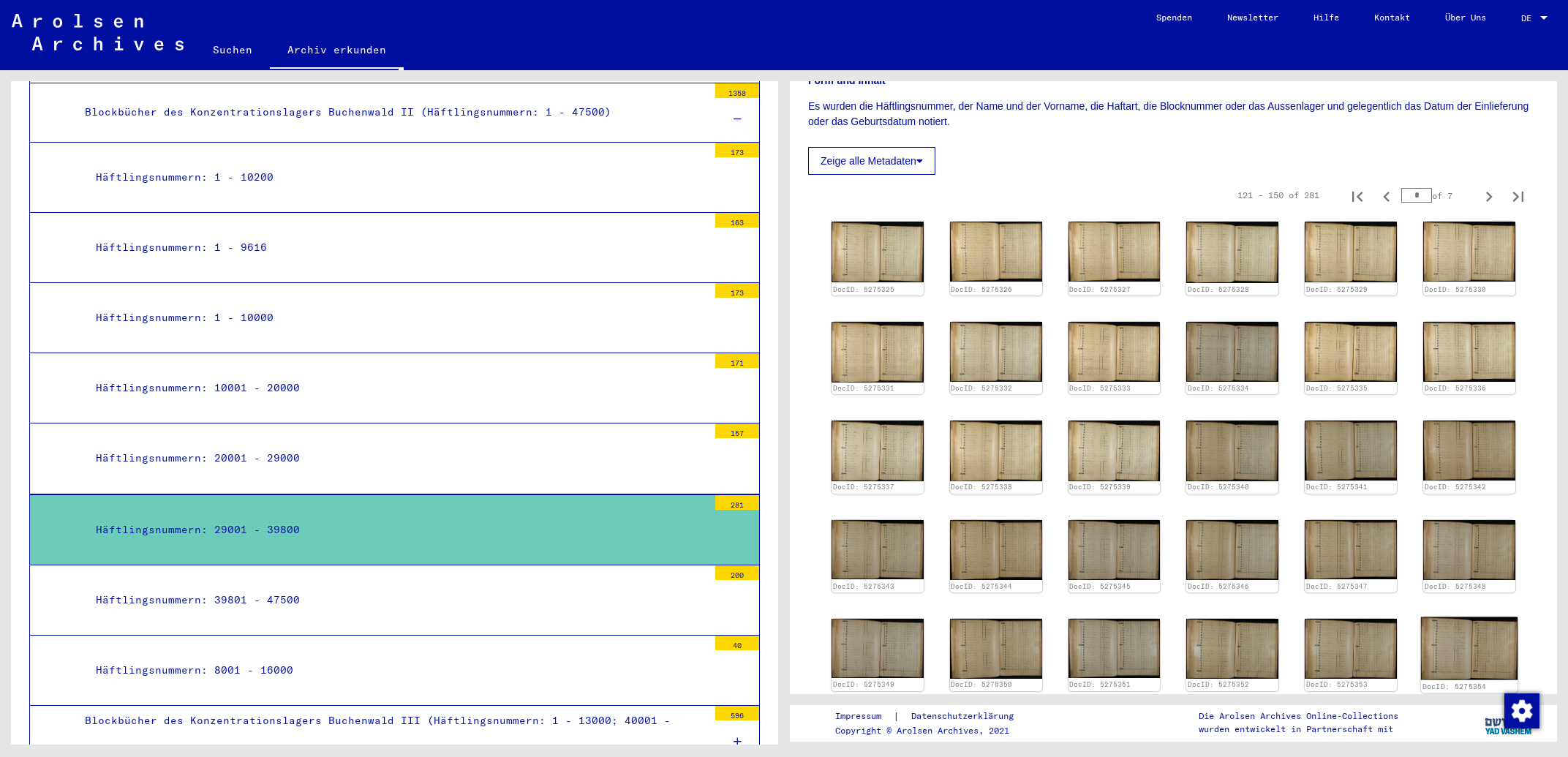
click at [1475, 616] on img at bounding box center [1469, 647] width 97 height 63
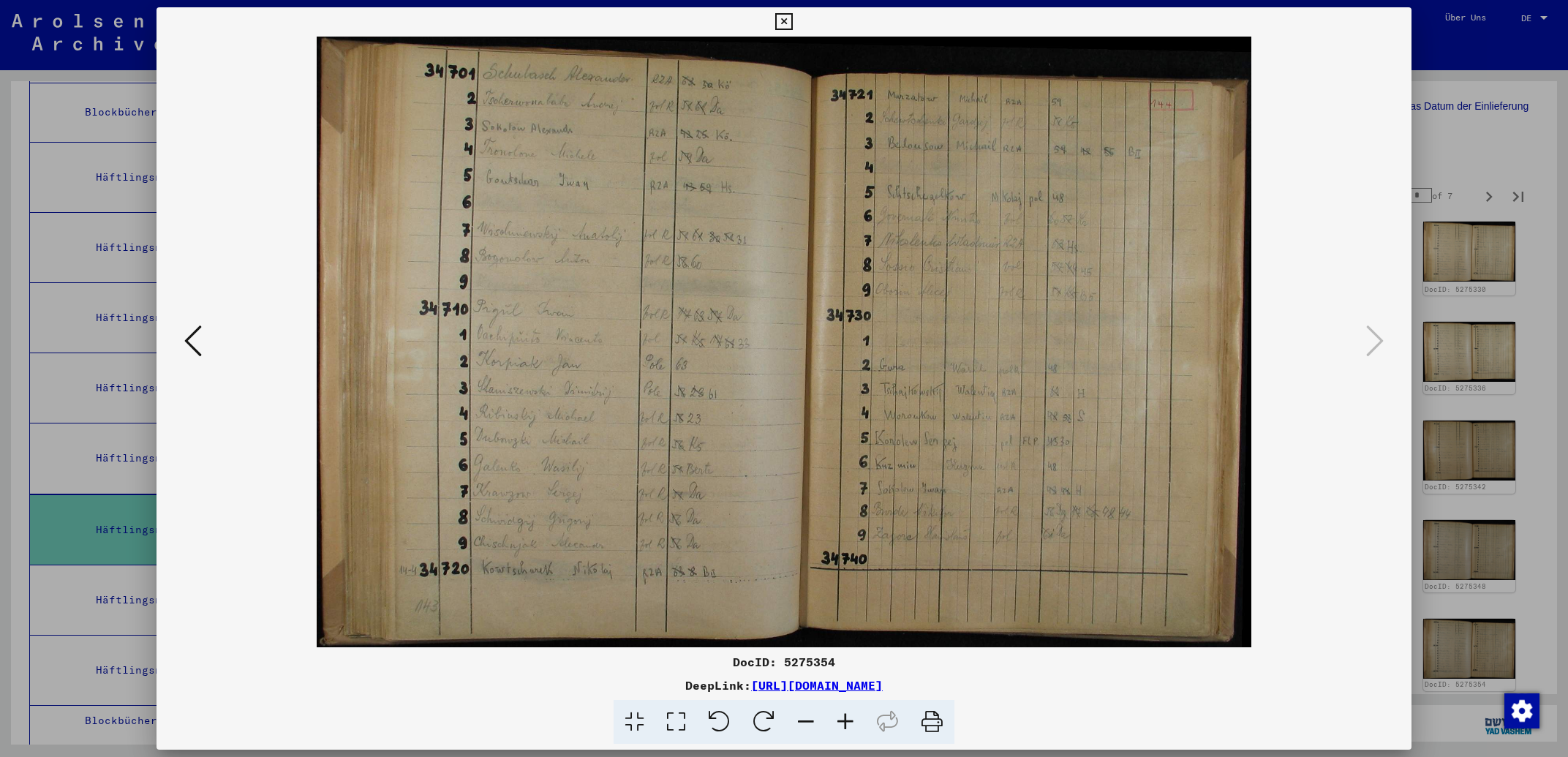
click at [792, 20] on icon at bounding box center [784, 22] width 17 height 18
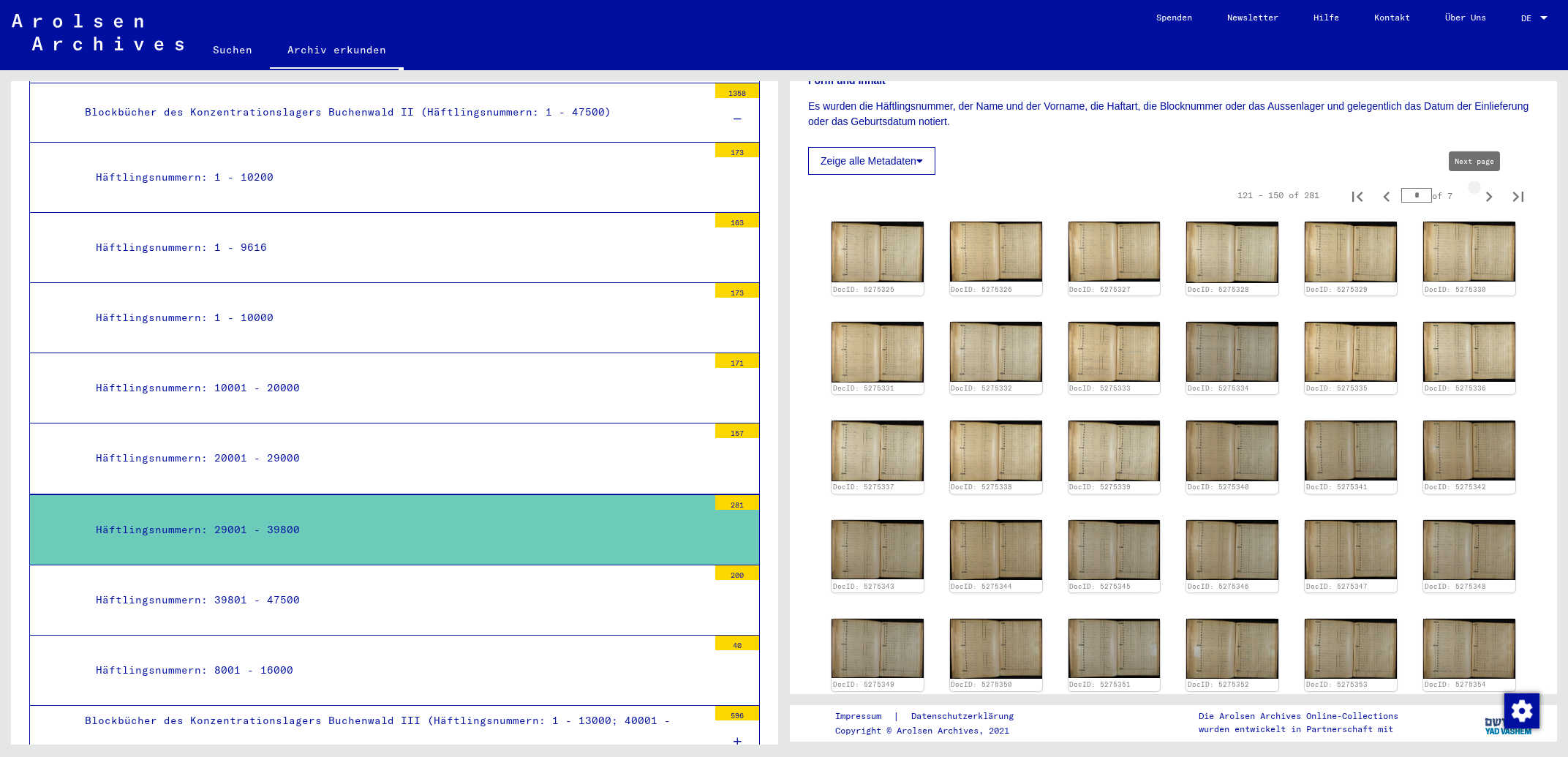
click at [1486, 196] on icon "Next page" at bounding box center [1489, 196] width 7 height 10
type input "*"
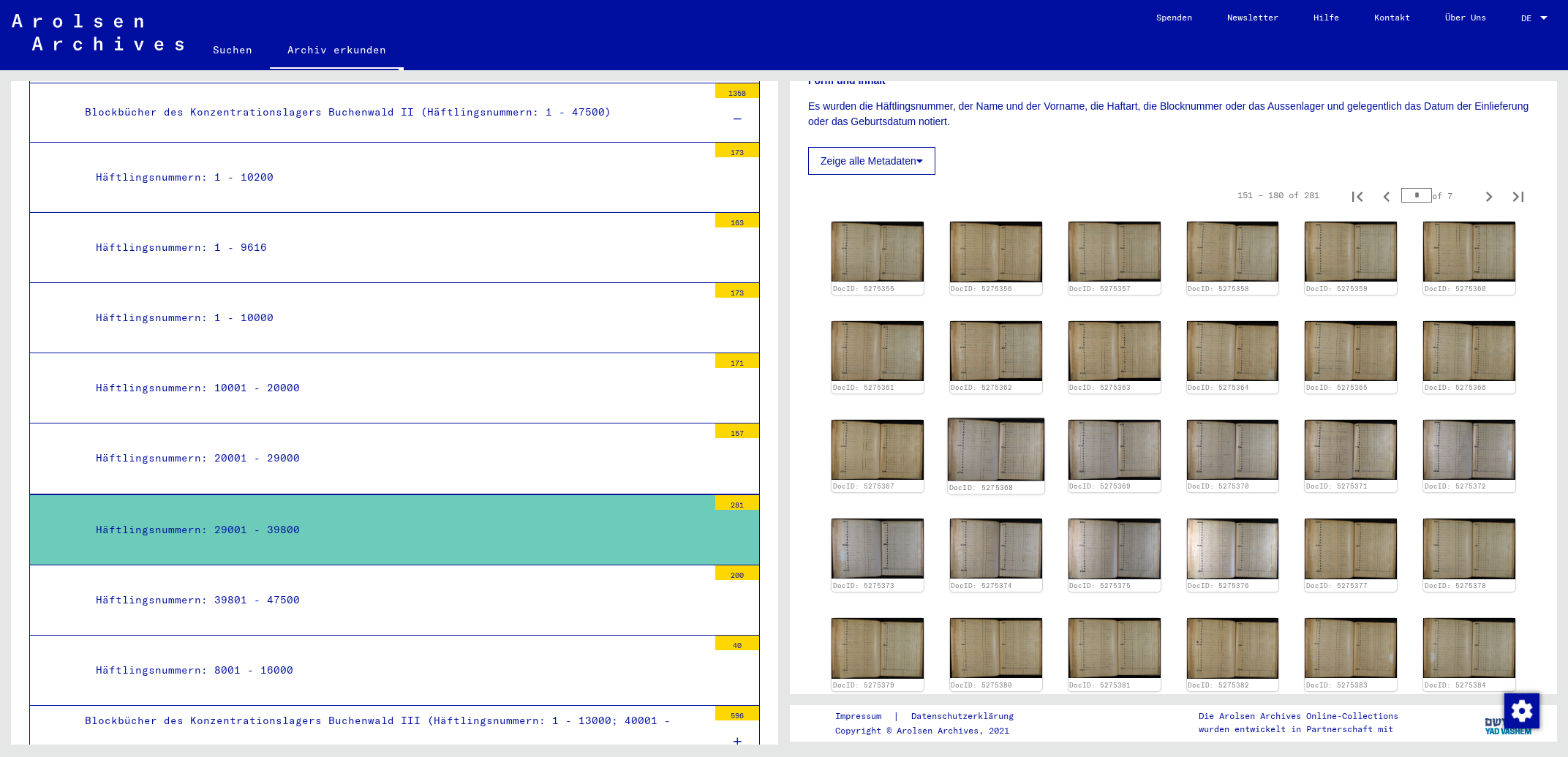
click at [1006, 418] on img at bounding box center [996, 449] width 97 height 63
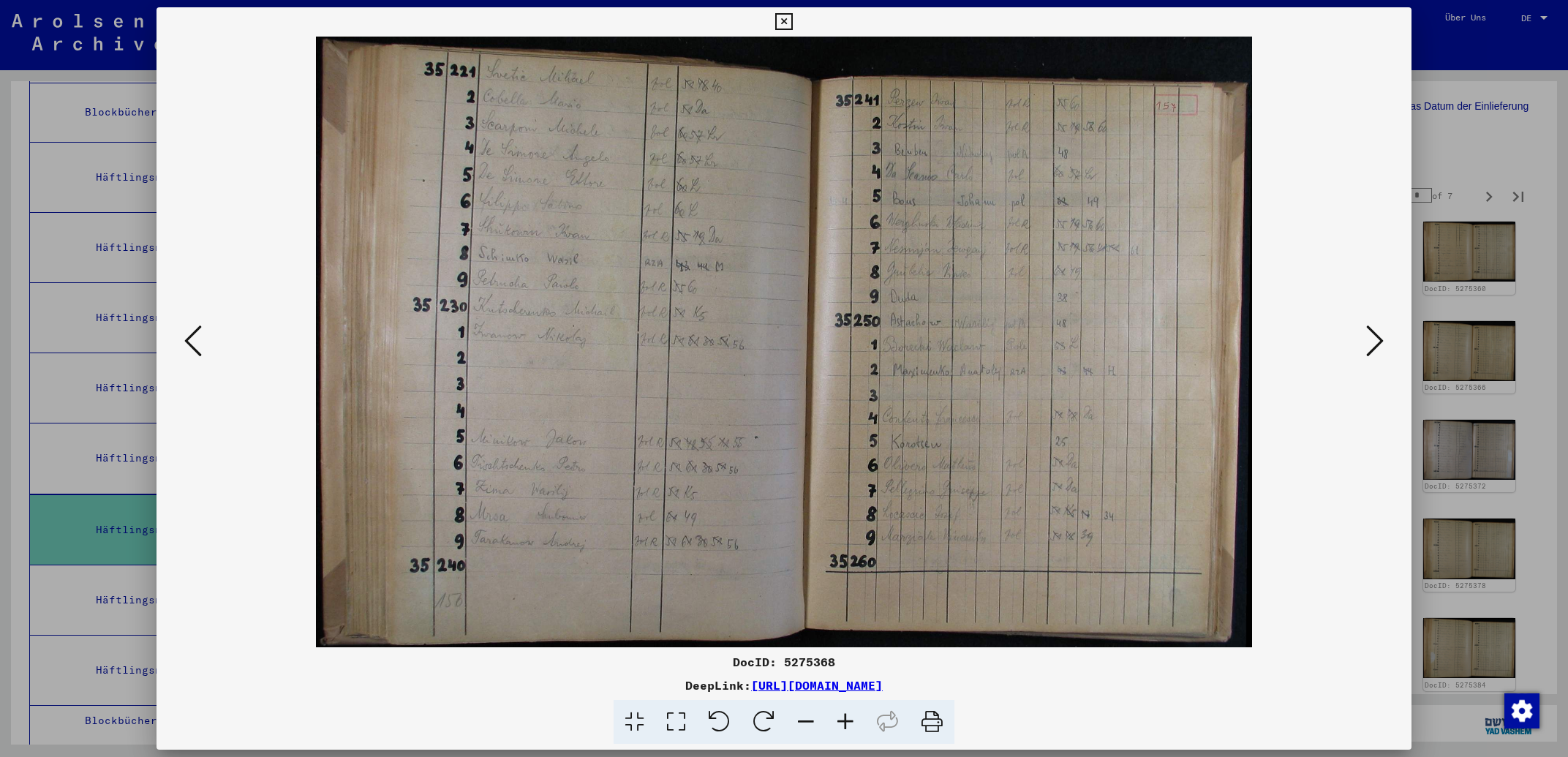
click at [191, 338] on icon at bounding box center [193, 341] width 18 height 35
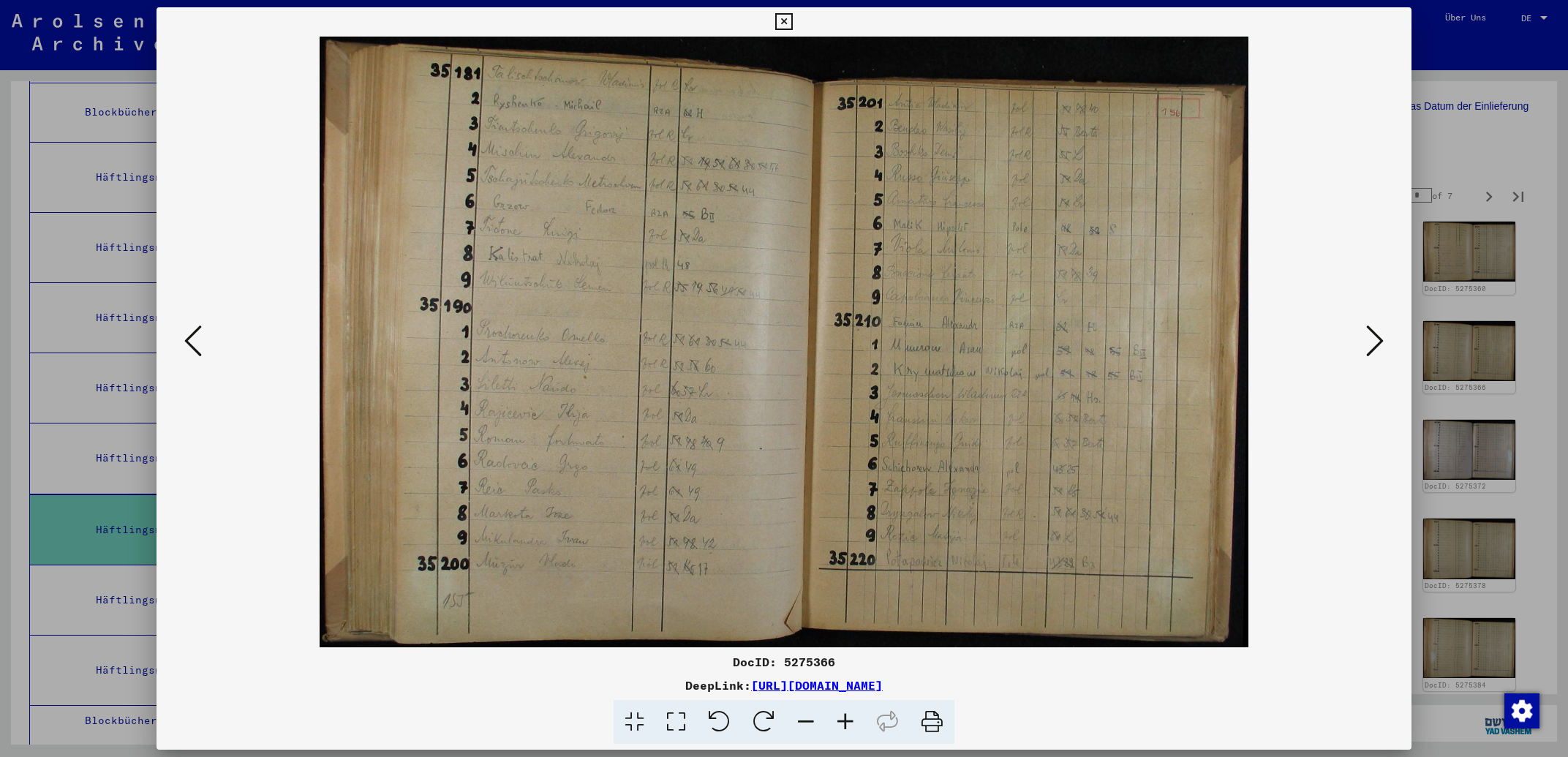
click at [191, 338] on icon at bounding box center [193, 341] width 18 height 35
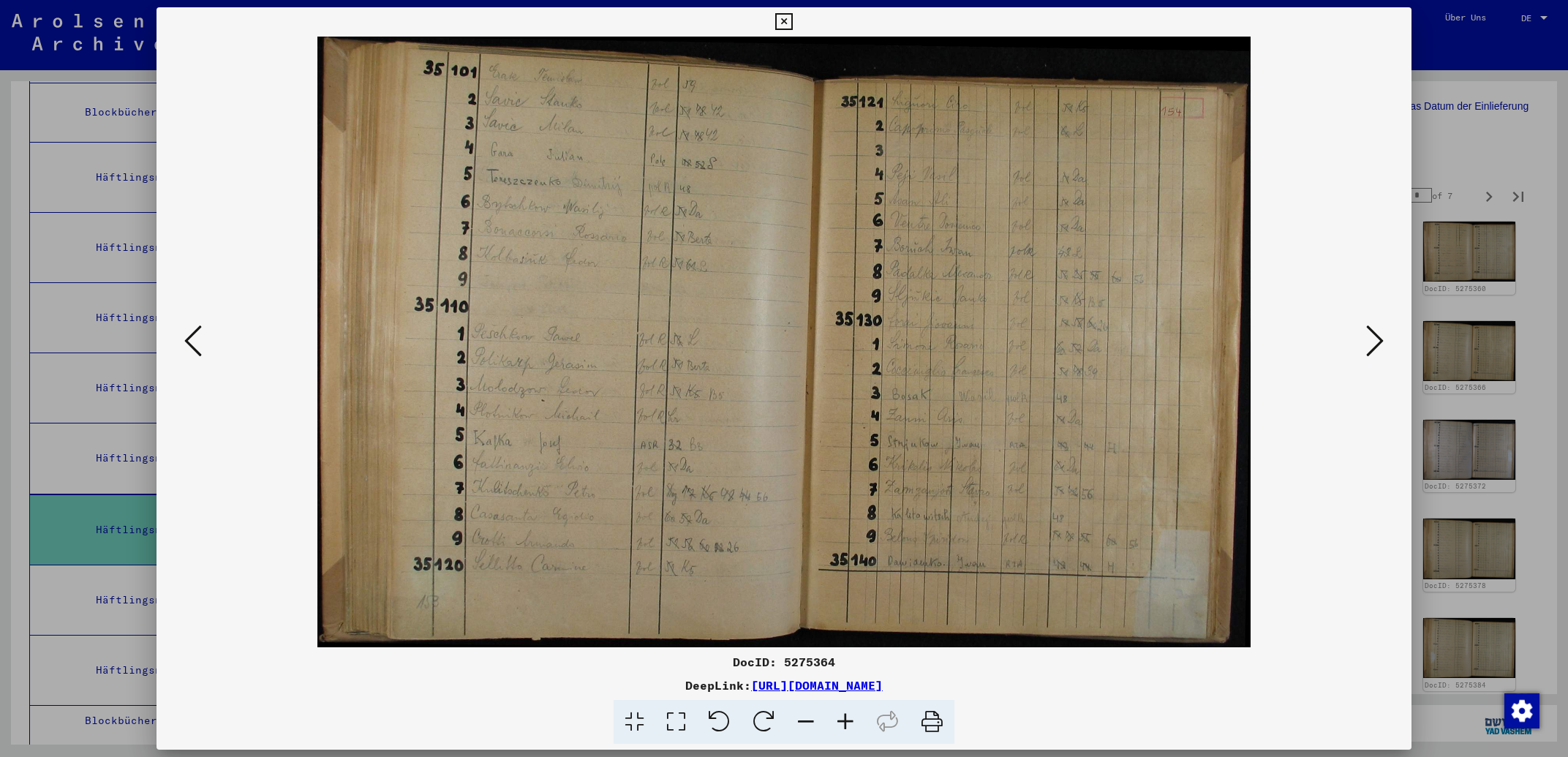
click at [191, 338] on icon at bounding box center [193, 341] width 18 height 35
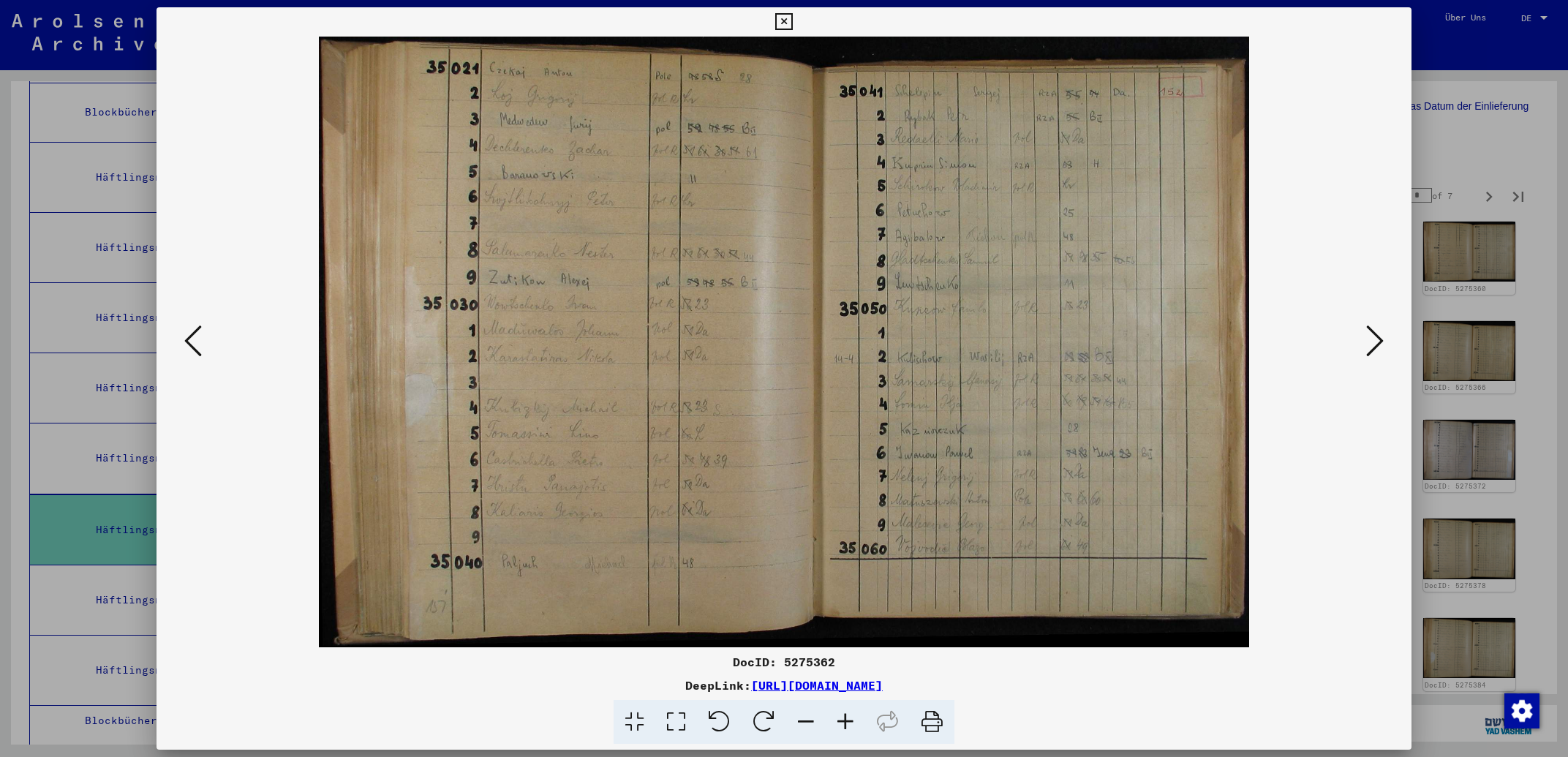
click at [193, 338] on icon at bounding box center [193, 341] width 18 height 35
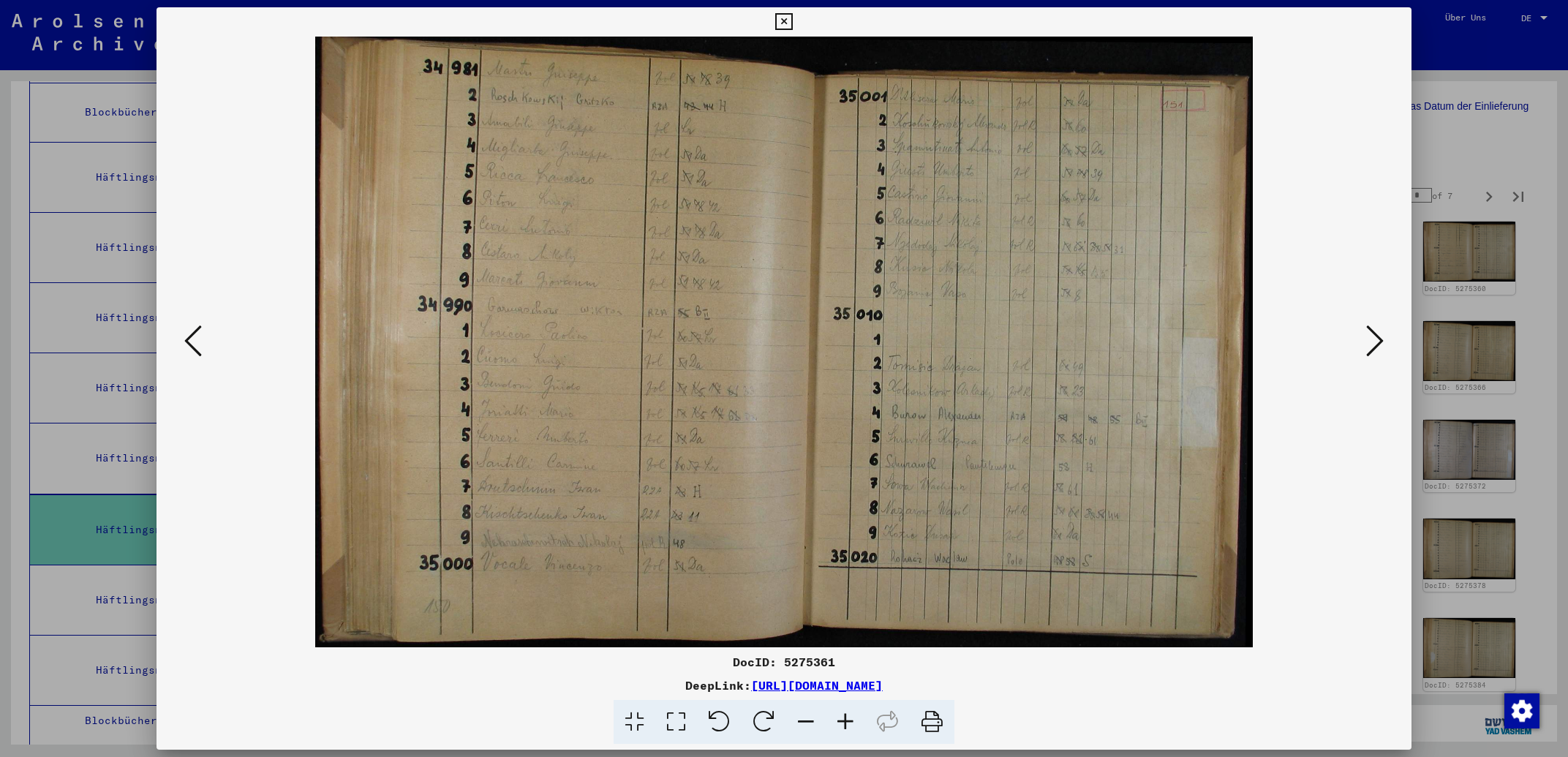
click at [194, 338] on icon at bounding box center [193, 341] width 18 height 35
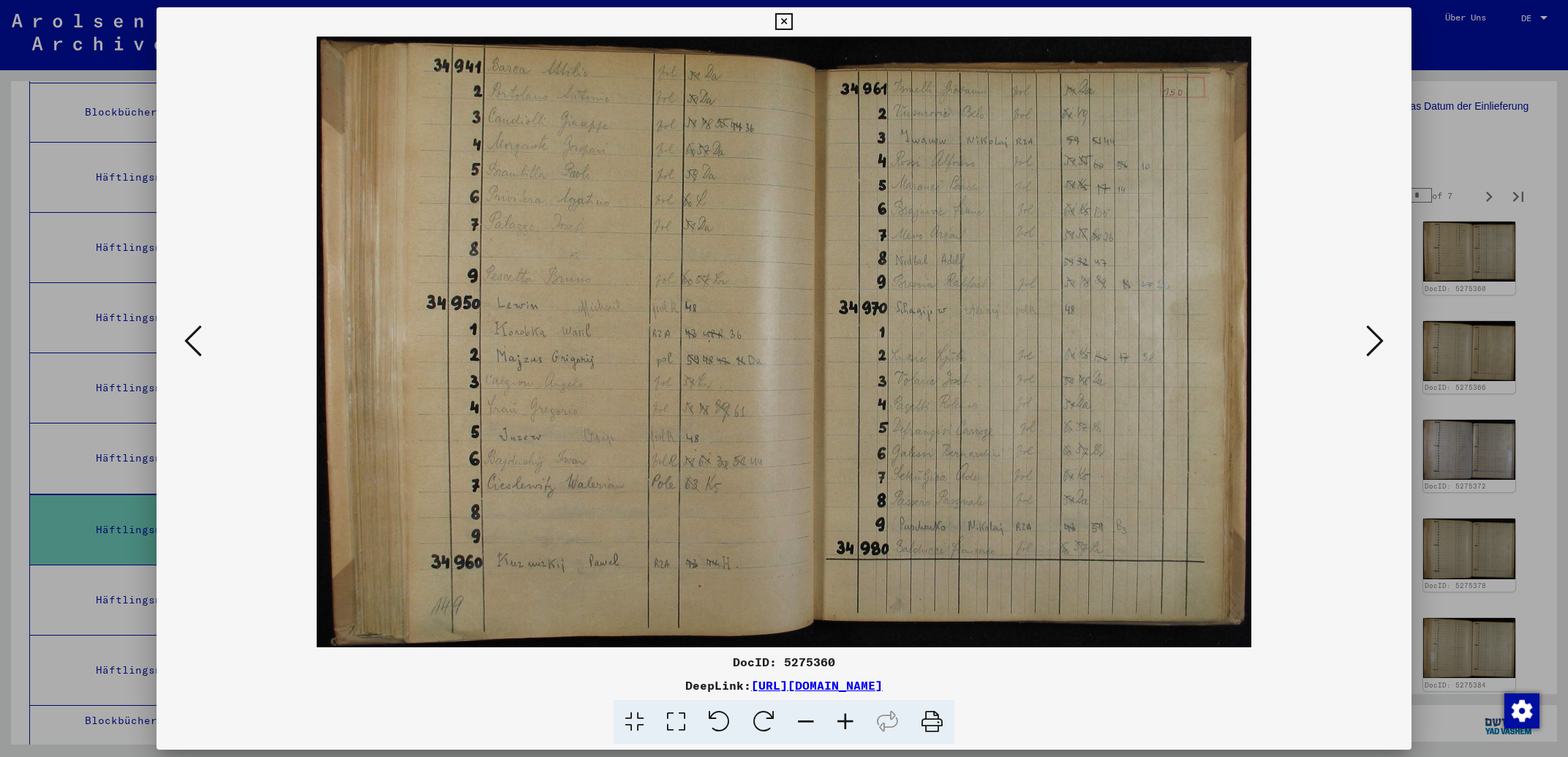
drag, startPoint x: 1054, startPoint y: 687, endPoint x: 602, endPoint y: 687, distance: 452.0
click at [602, 687] on div "DeepLink: [URL][DOMAIN_NAME]" at bounding box center [783, 685] width 1254 height 18
copy div "[URL][DOMAIN_NAME]"
